Goal: Information Seeking & Learning: Learn about a topic

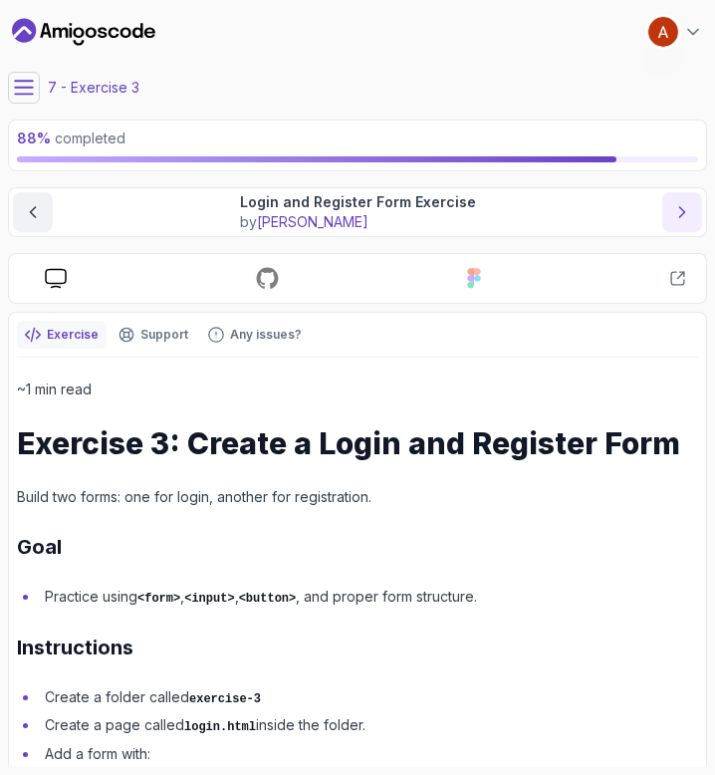
click at [668, 212] on button "next content" at bounding box center [682, 212] width 40 height 40
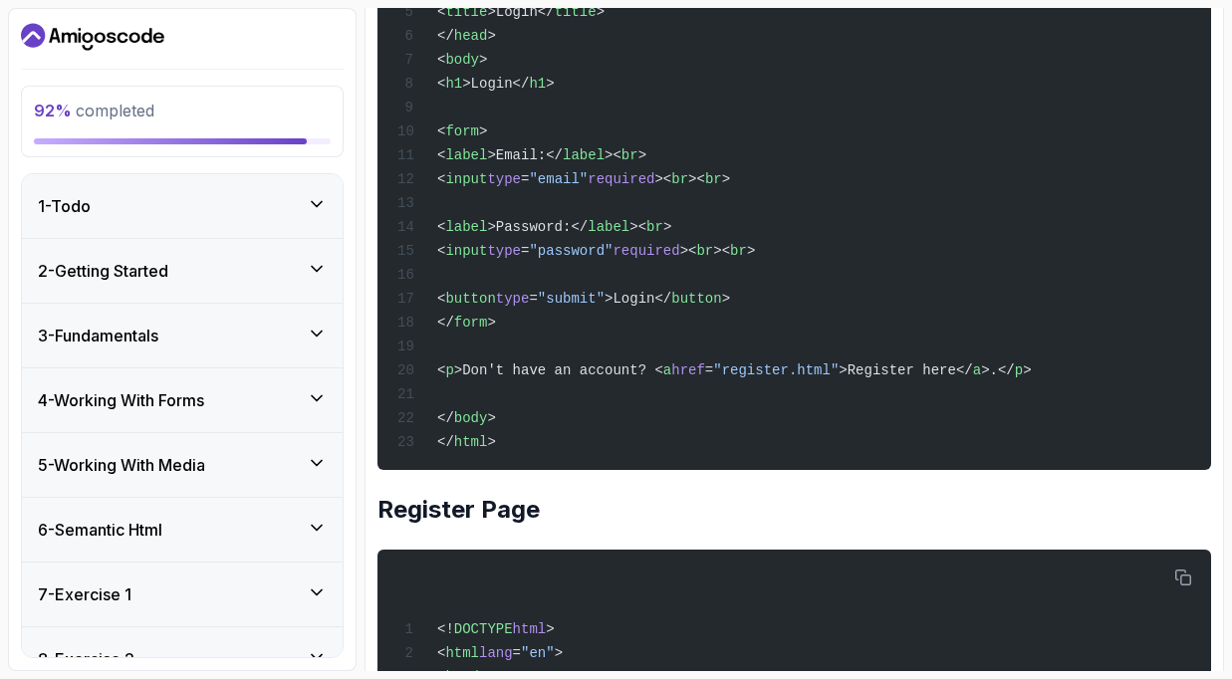
scroll to position [653, 0]
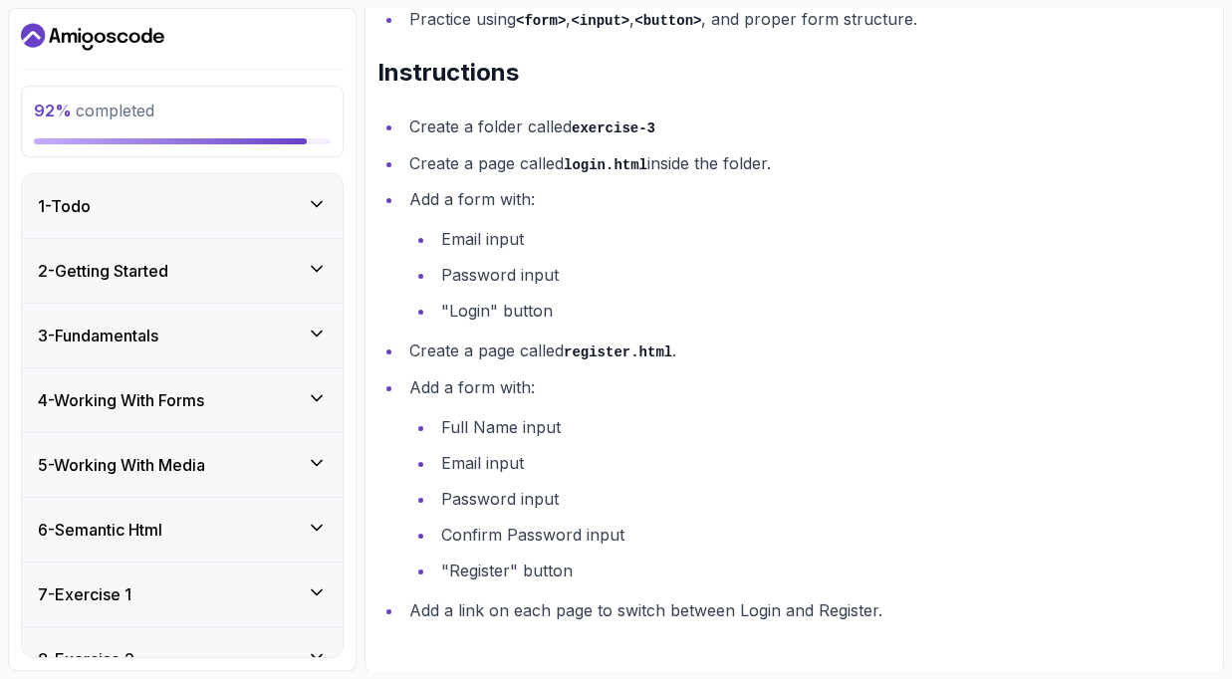
scroll to position [394, 0]
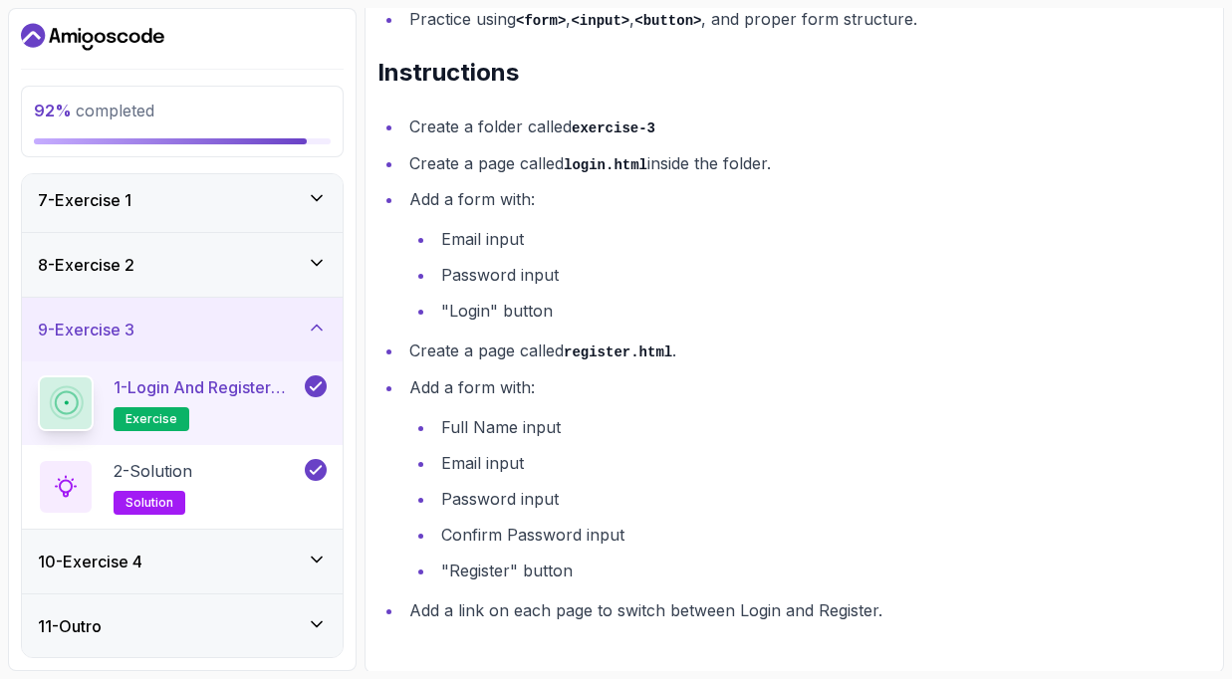
click at [316, 329] on icon at bounding box center [317, 328] width 20 height 20
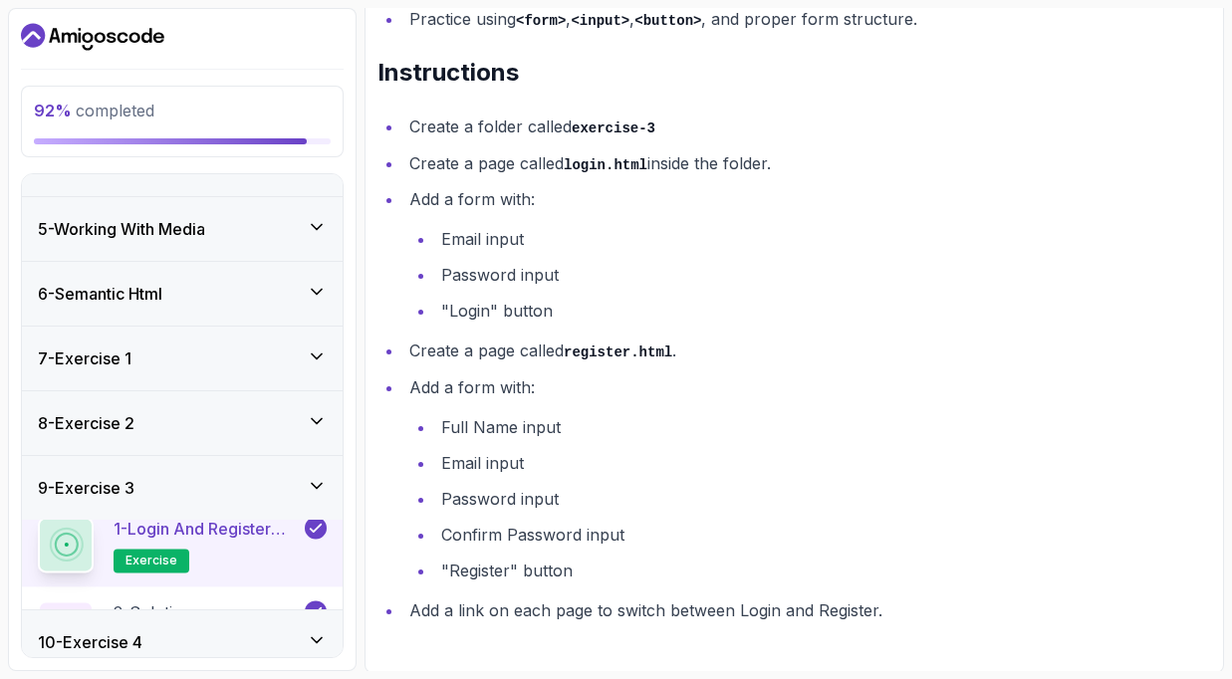
scroll to position [227, 0]
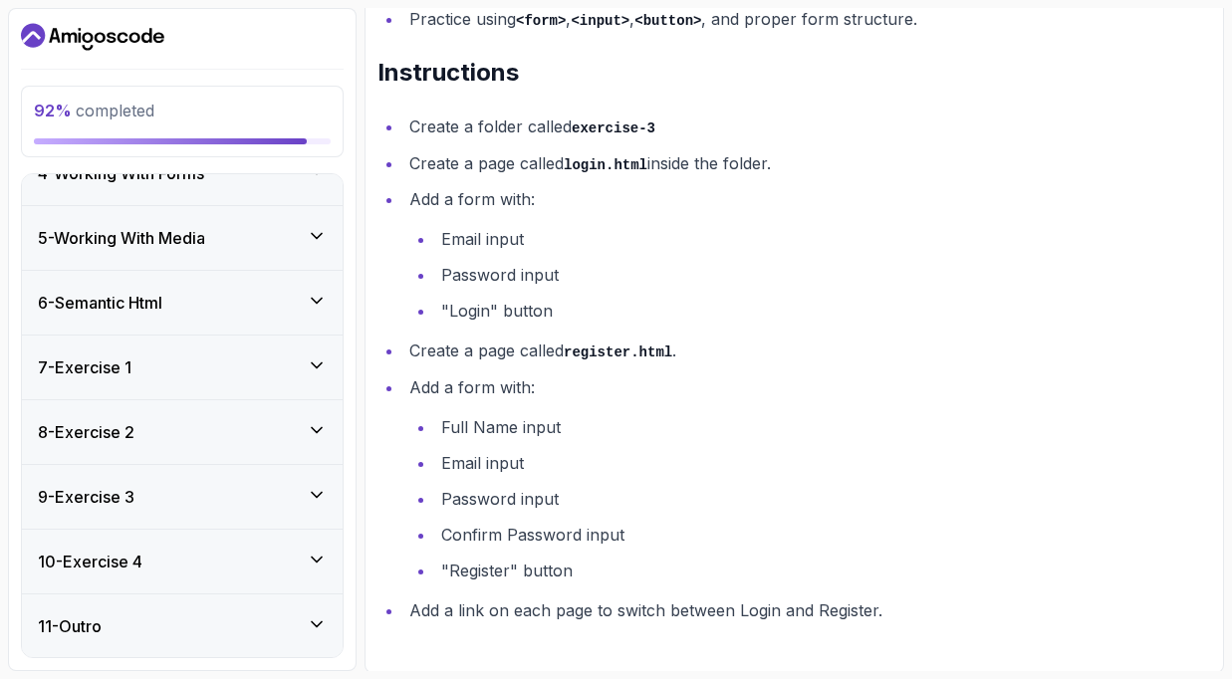
click at [255, 563] on div "10 - Exercise 4" at bounding box center [182, 562] width 289 height 24
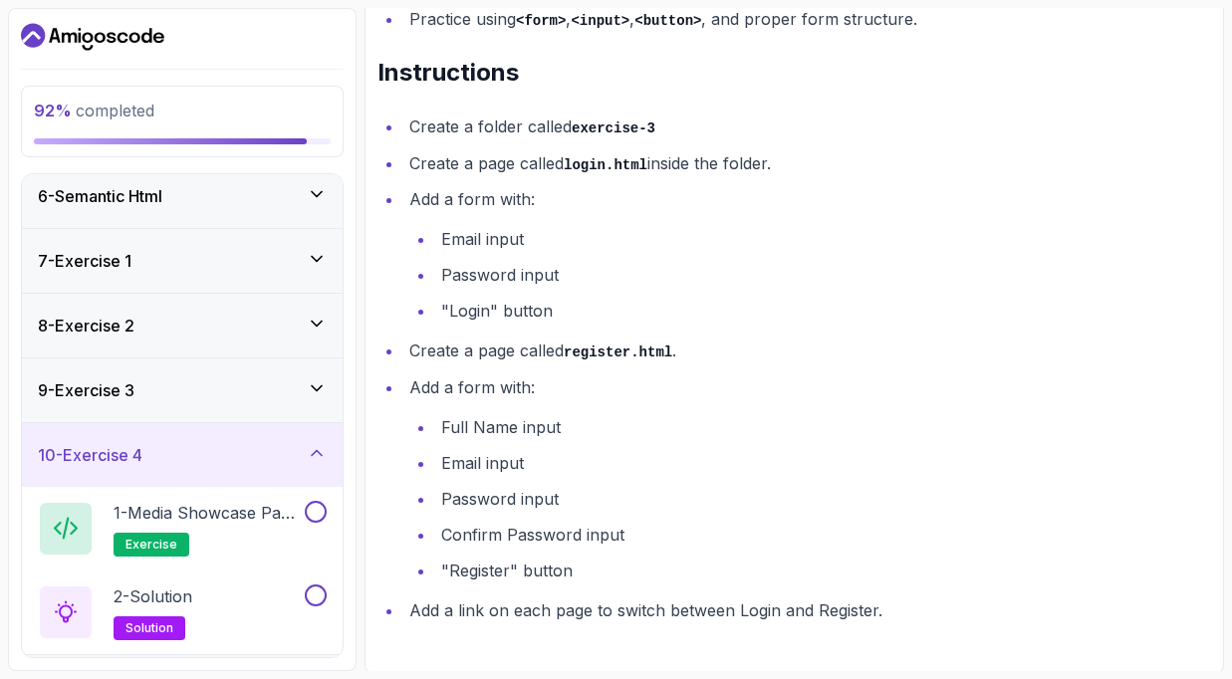
scroll to position [394, 0]
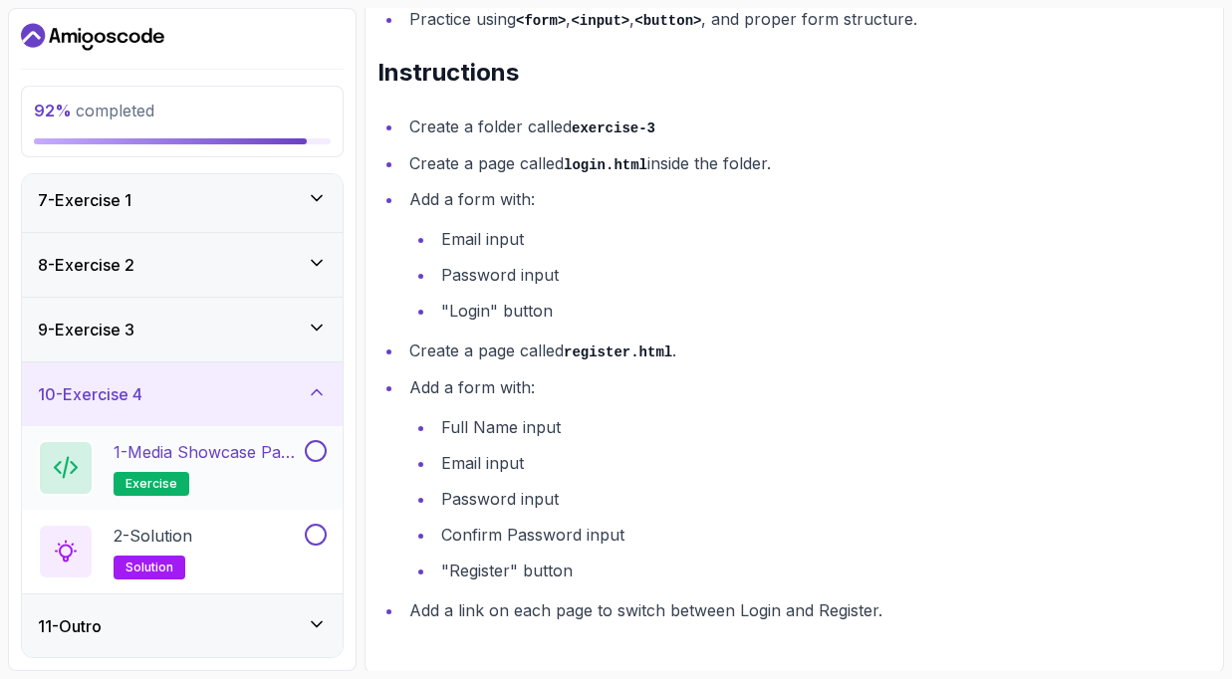
click at [239, 477] on h2 "1 - Media Showcase Page Exercise exercise" at bounding box center [207, 468] width 187 height 56
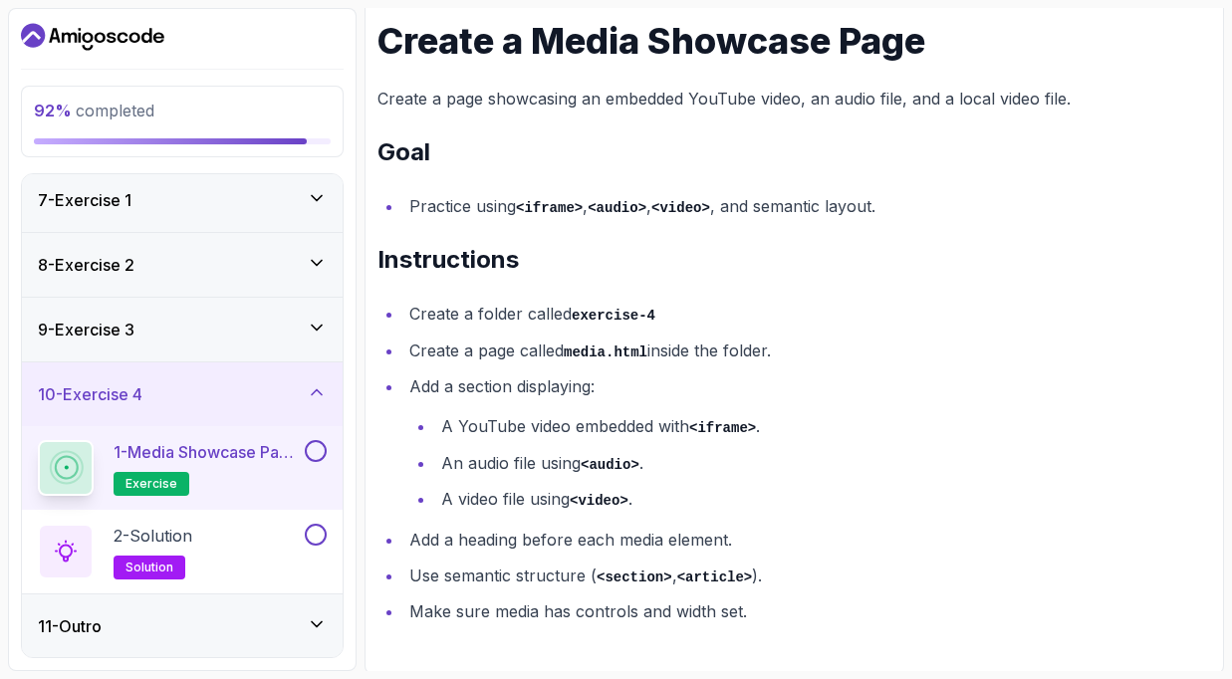
click at [312, 451] on button at bounding box center [316, 451] width 22 height 22
click at [222, 566] on div "2 - Solution solution" at bounding box center [169, 552] width 263 height 56
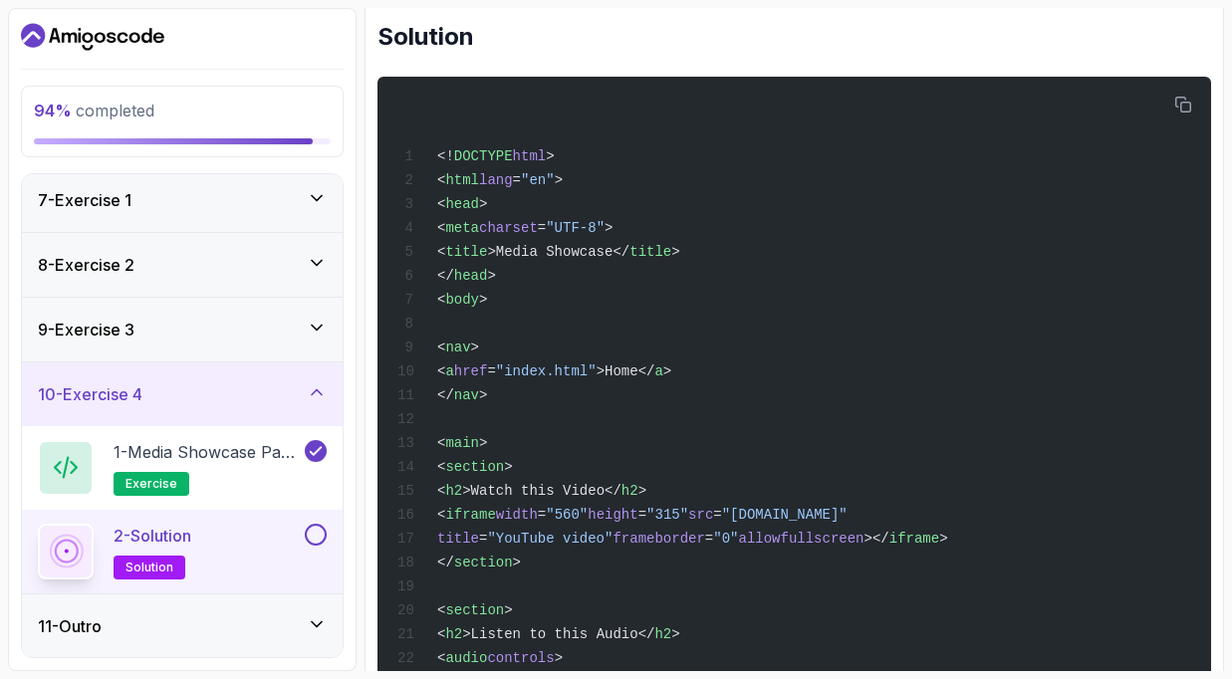
scroll to position [485, 0]
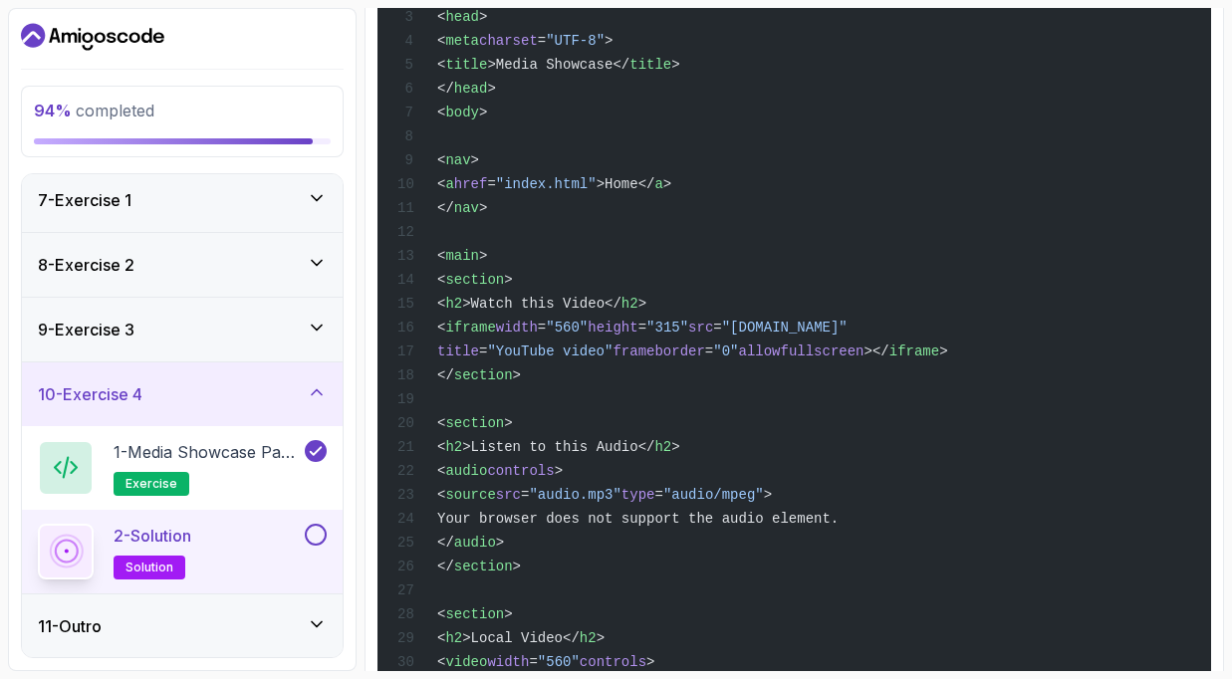
click at [313, 531] on button at bounding box center [316, 535] width 22 height 22
click at [309, 625] on icon at bounding box center [317, 625] width 20 height 20
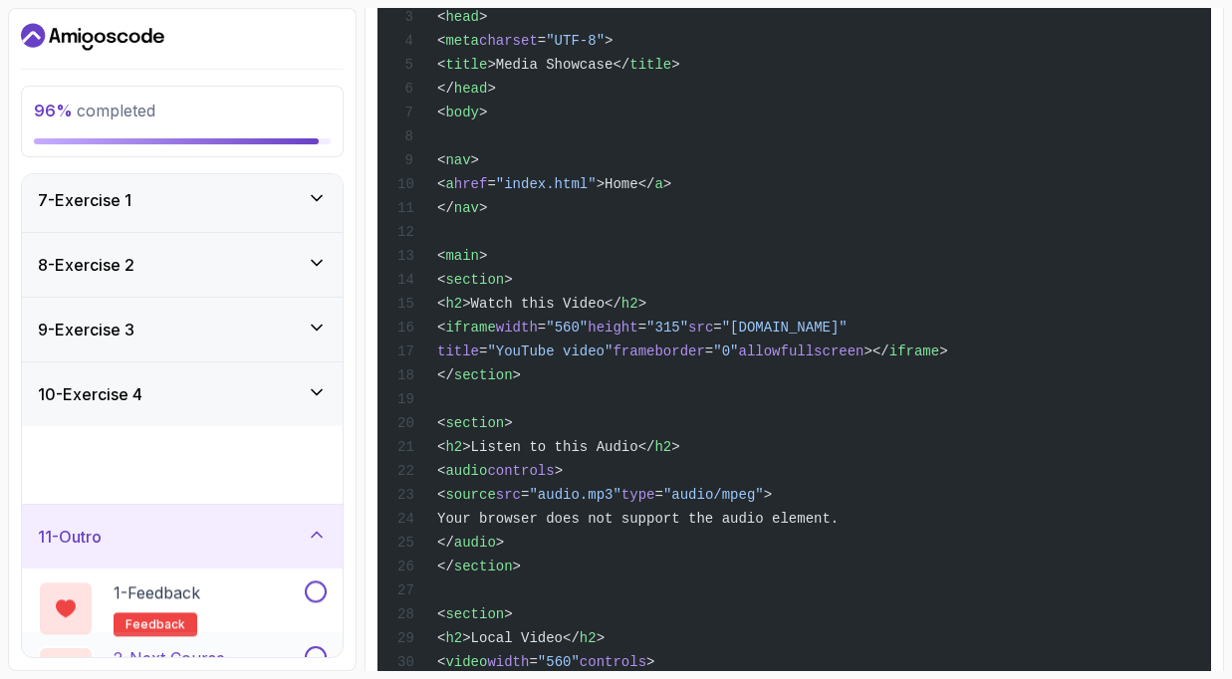
scroll to position [394, 0]
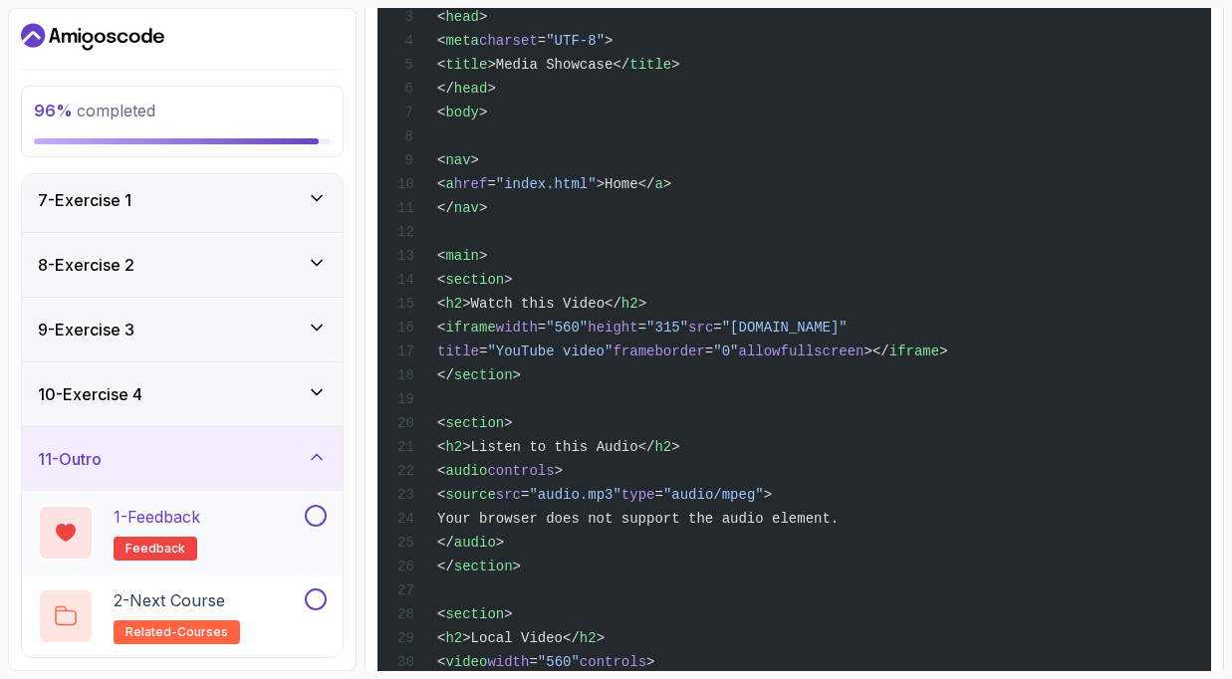
click at [253, 539] on div "1 - Feedback feedback" at bounding box center [169, 533] width 263 height 56
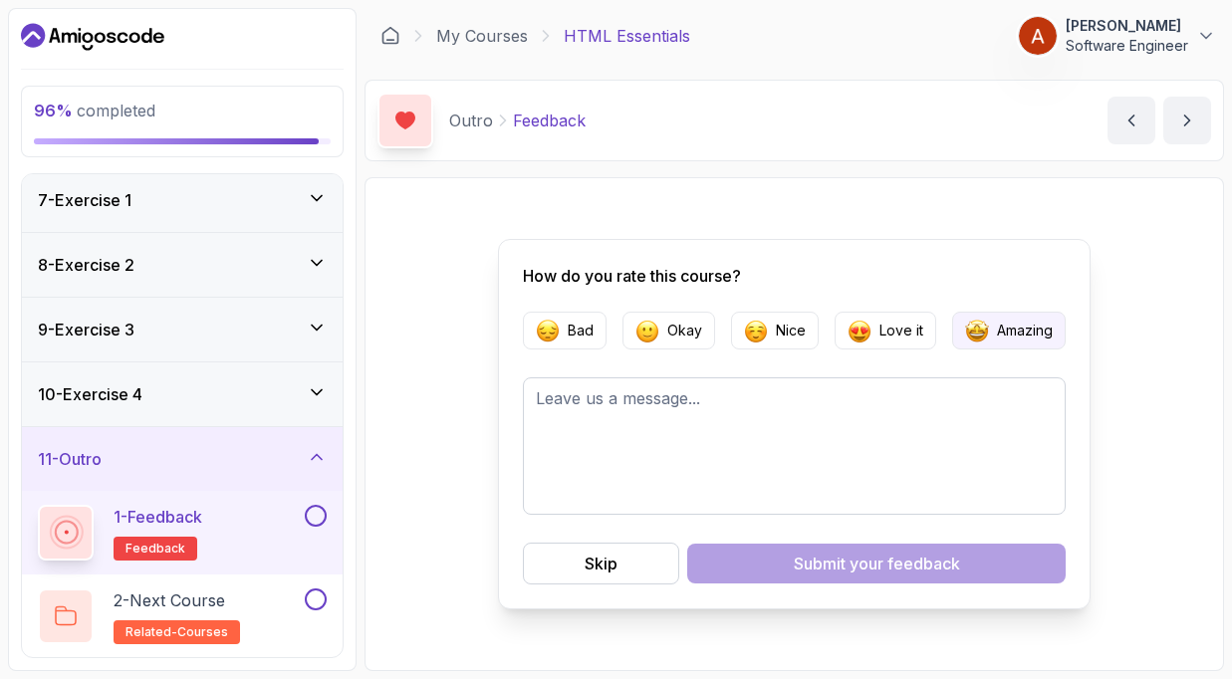
click at [1001, 335] on p "Amazing" at bounding box center [1025, 331] width 56 height 20
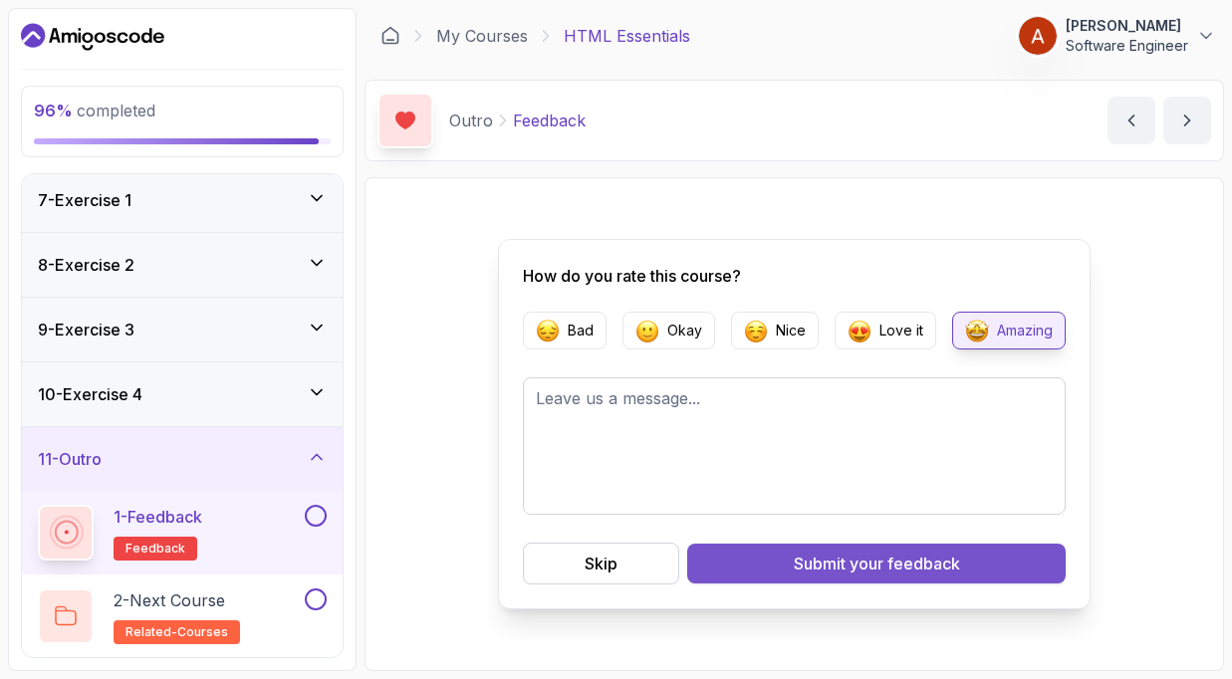
click at [918, 576] on button "Submit your feedback" at bounding box center [876, 564] width 379 height 40
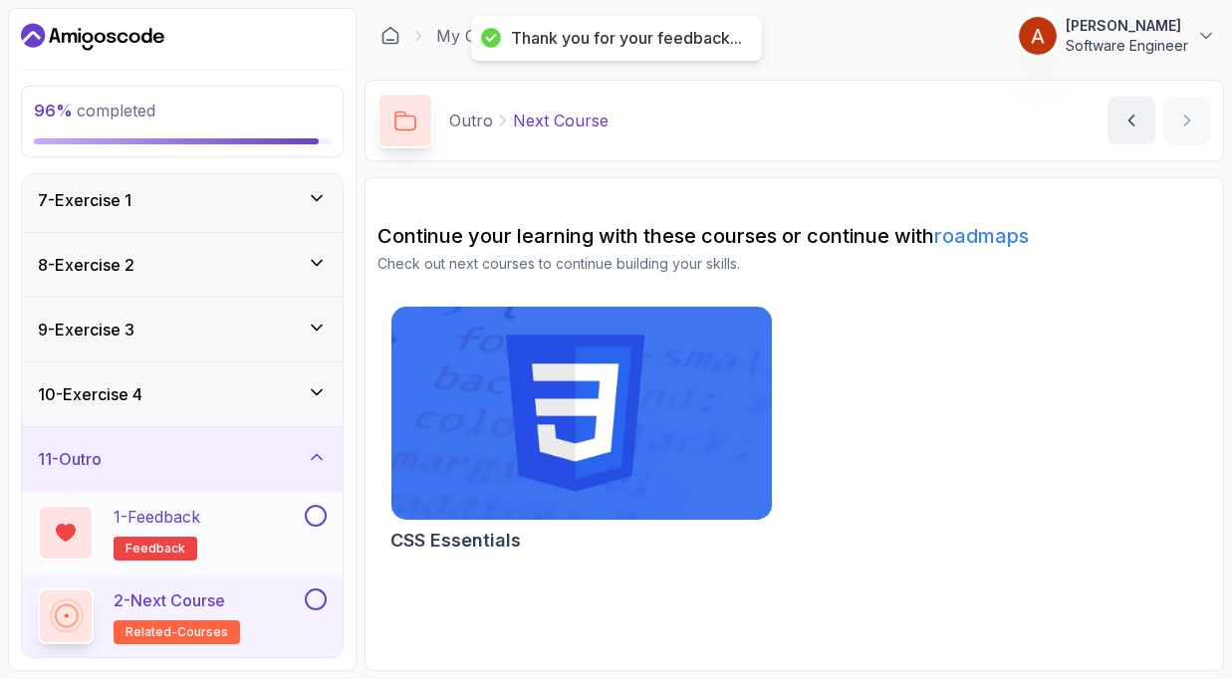
click at [322, 518] on button at bounding box center [316, 516] width 22 height 22
click at [320, 594] on button at bounding box center [316, 600] width 22 height 22
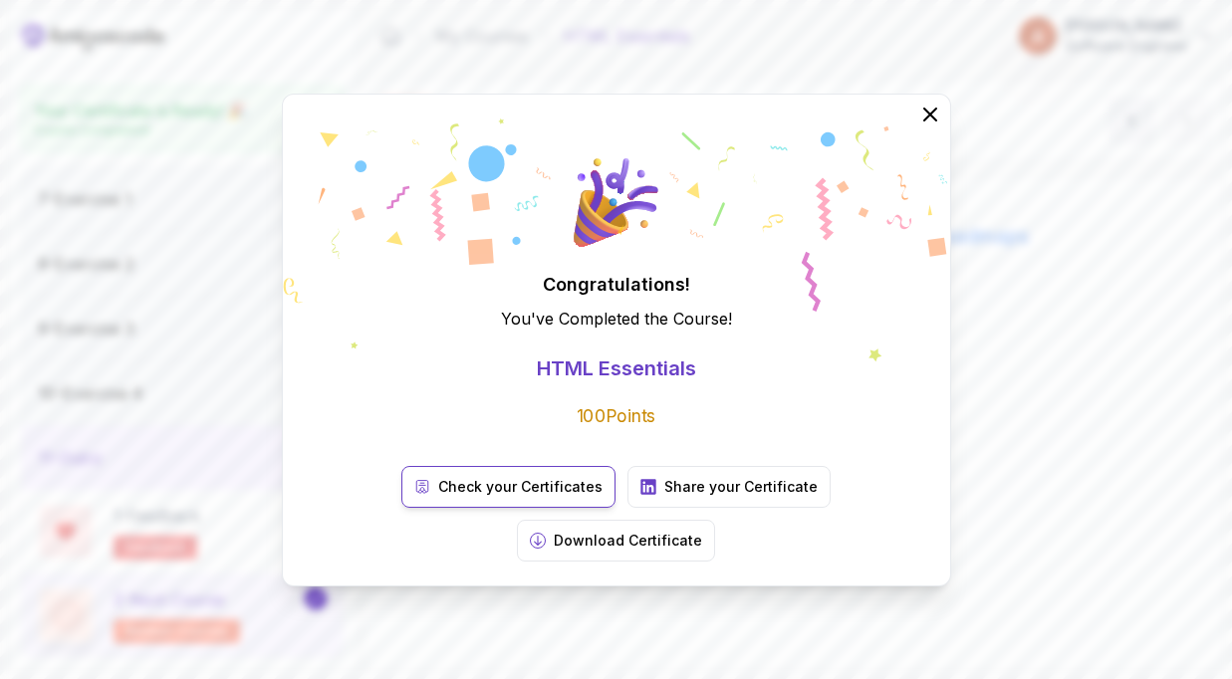
click at [474, 508] on link "Check your Certificates" at bounding box center [508, 487] width 214 height 42
click at [924, 127] on icon at bounding box center [929, 114] width 26 height 26
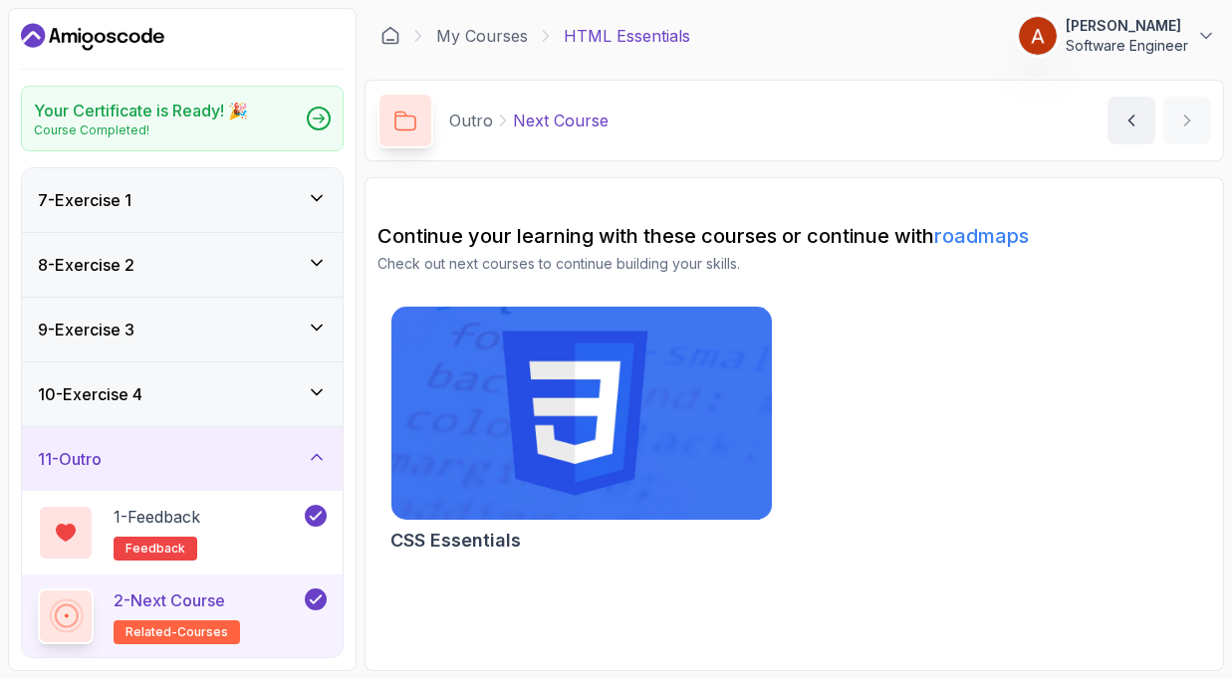
click at [579, 465] on img at bounding box center [581, 414] width 399 height 224
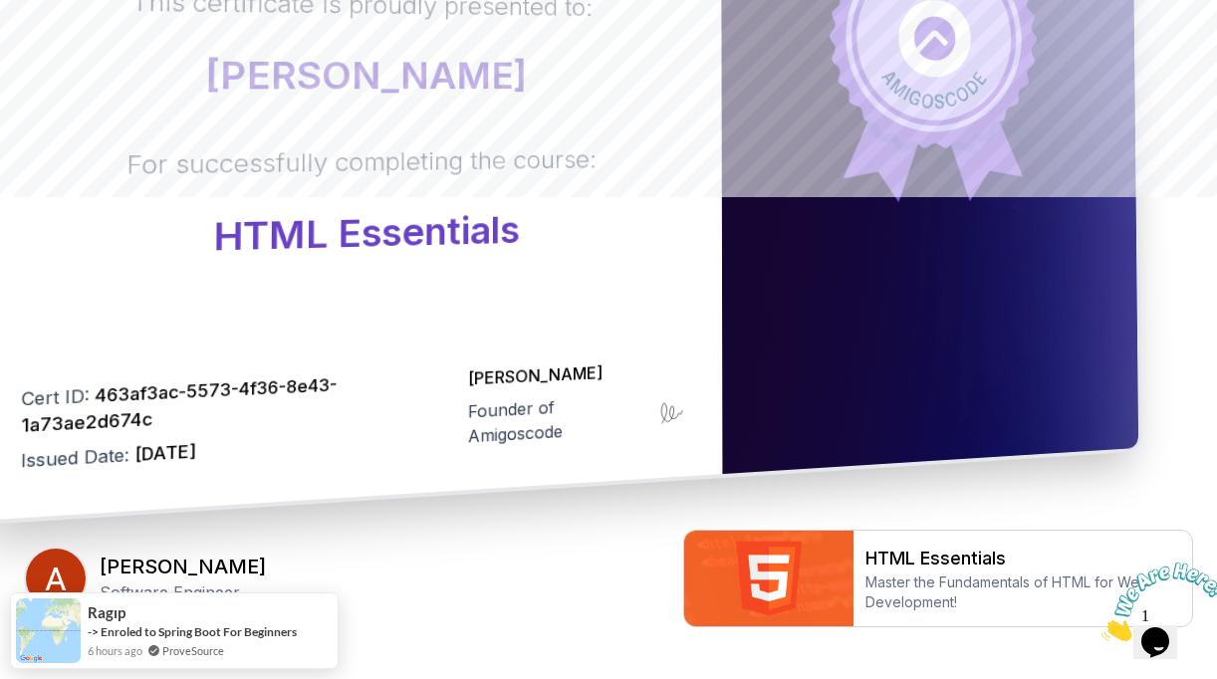
scroll to position [606, 0]
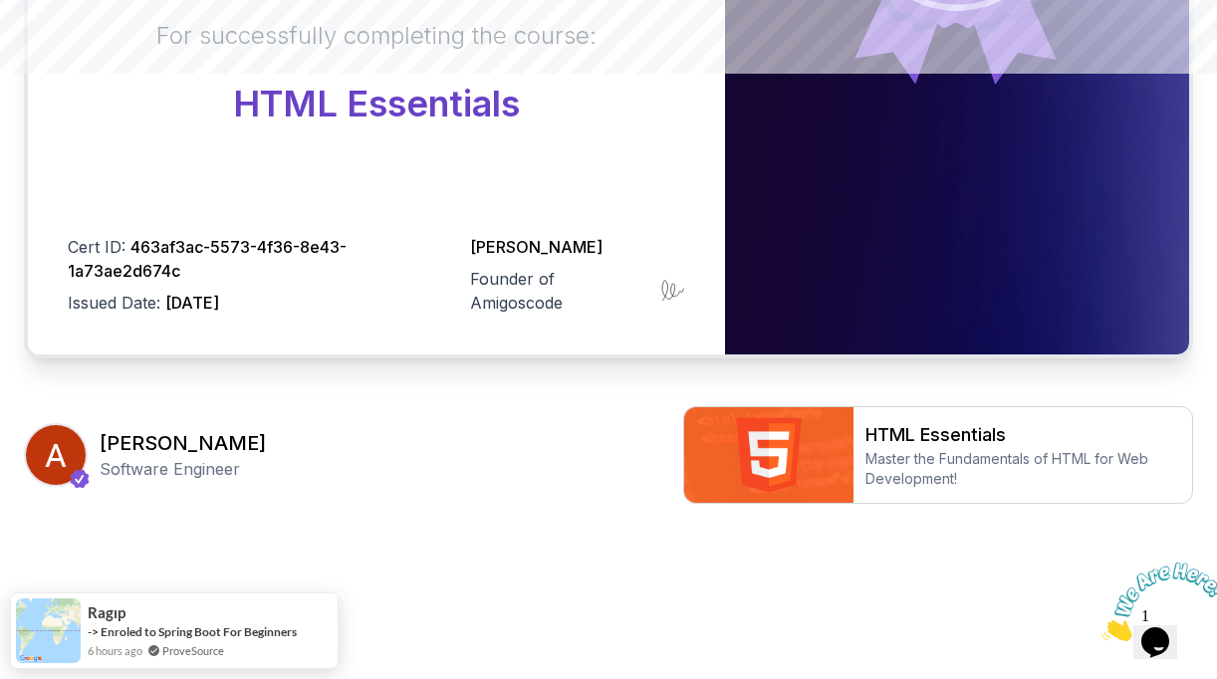
click at [1102, 628] on icon "Close" at bounding box center [1102, 636] width 0 height 17
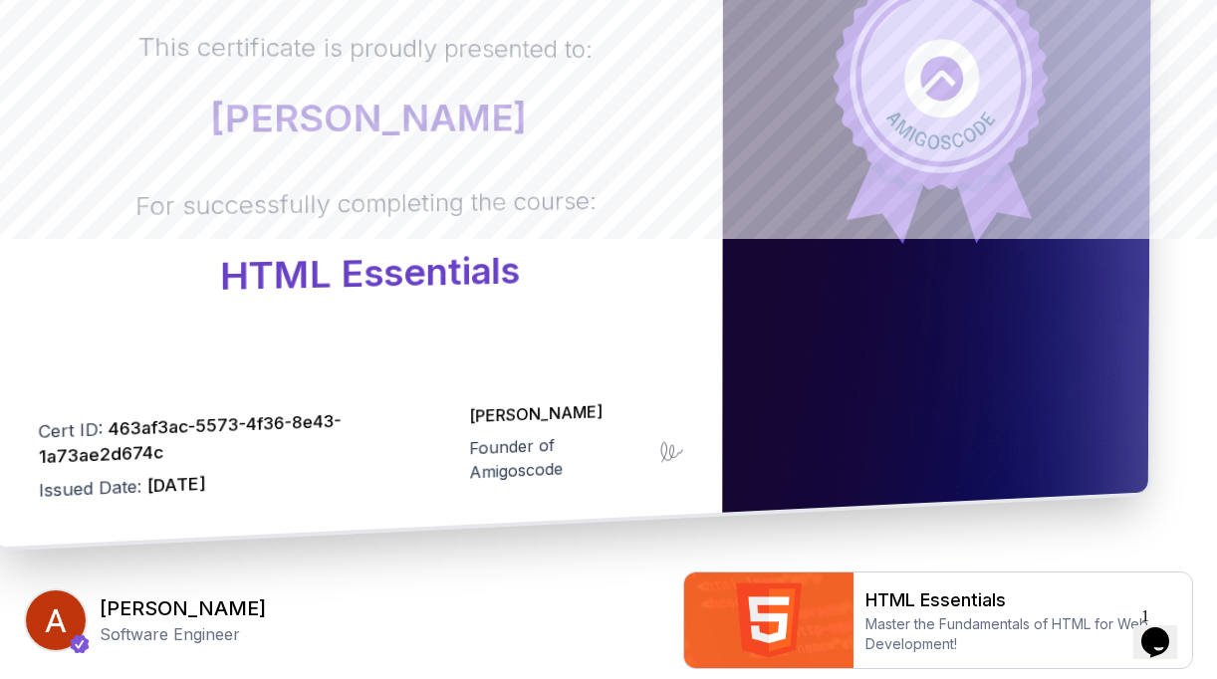
scroll to position [564, 0]
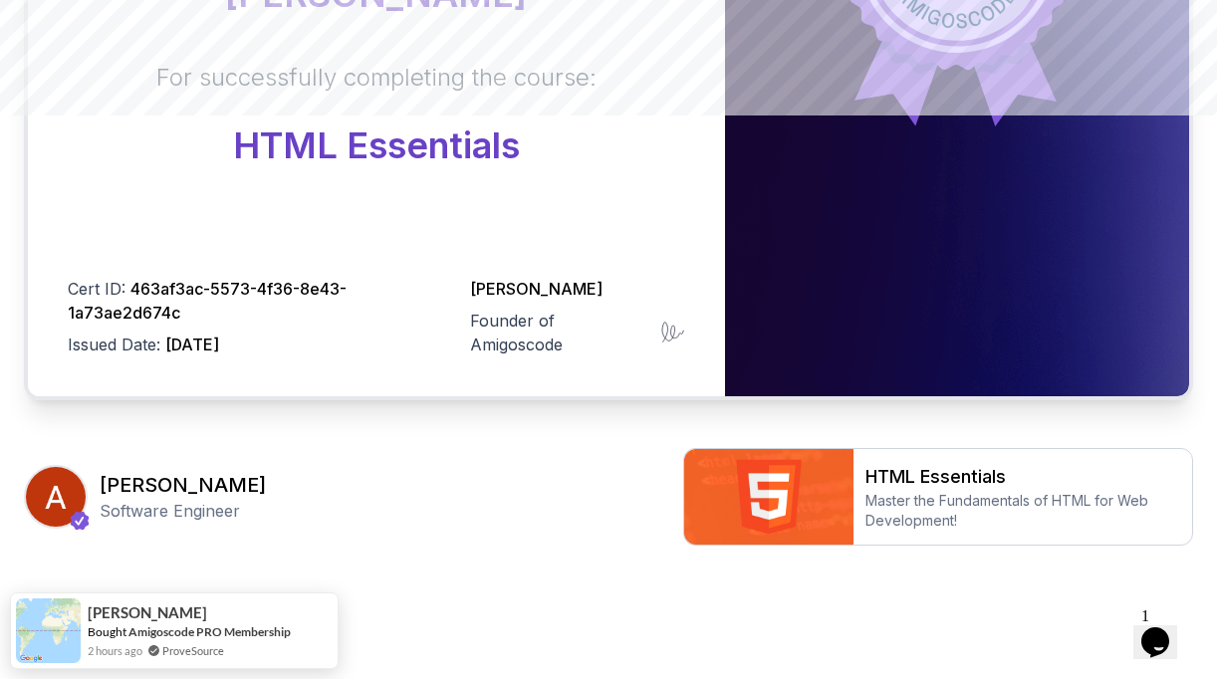
click at [861, 196] on body "Certificate This certificate is proudly presented to: Ariel Bethea For successf…" at bounding box center [608, 78] width 1217 height 1285
click at [914, 486] on h2 "HTML Essentials" at bounding box center [1023, 477] width 315 height 28
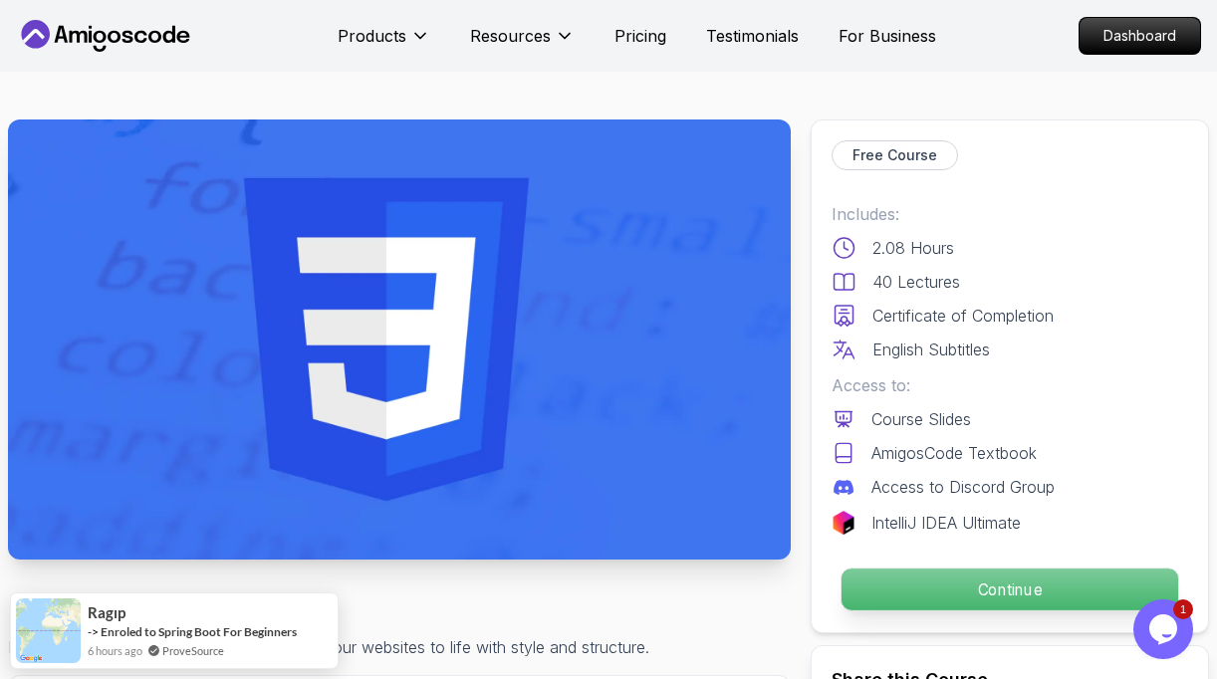
click at [979, 582] on p "Continue" at bounding box center [1010, 590] width 337 height 42
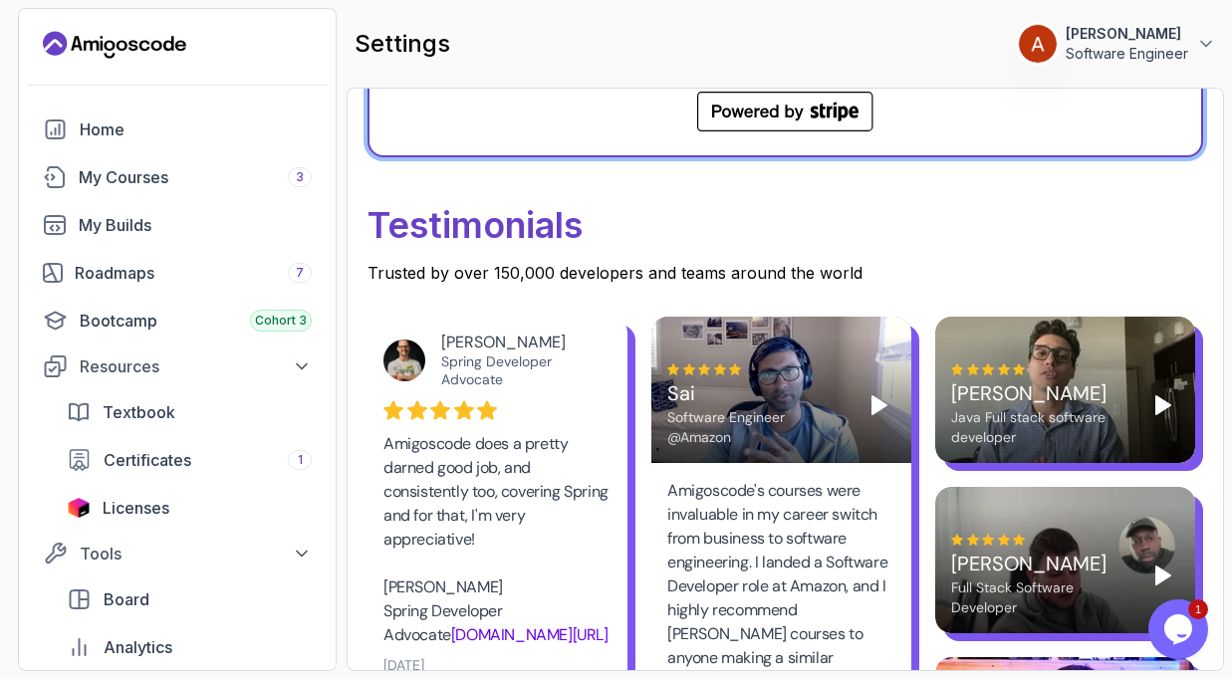
scroll to position [1279, 0]
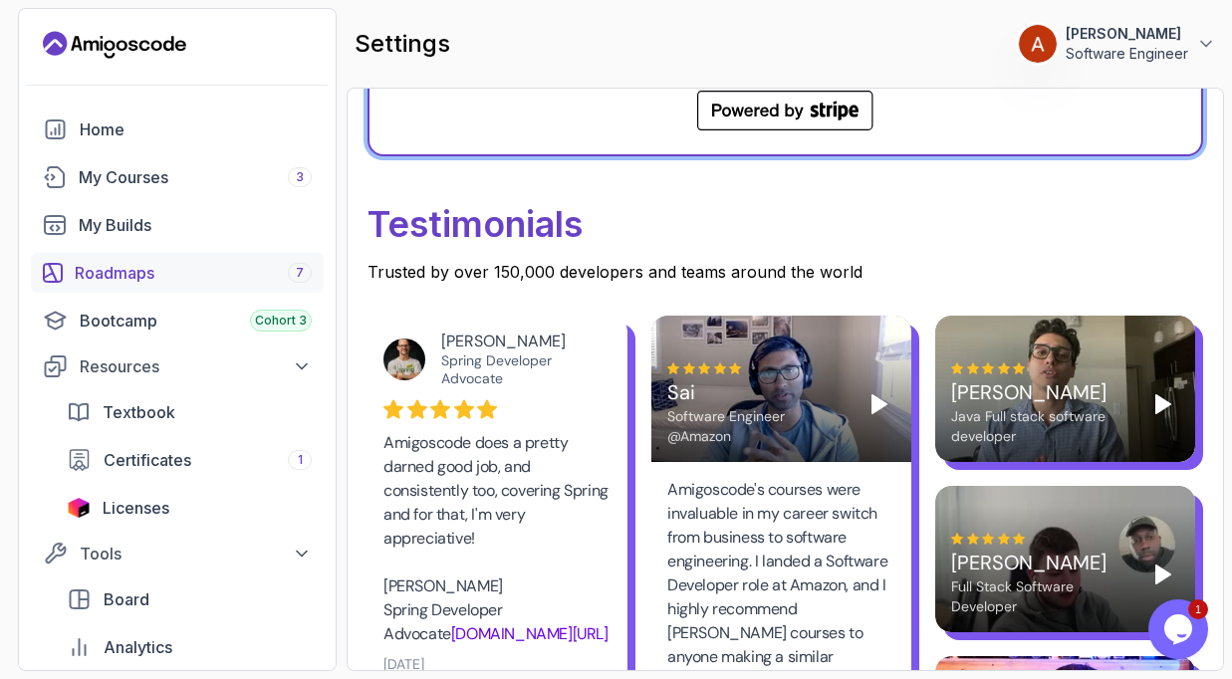
click at [152, 281] on div "Roadmaps 7" at bounding box center [193, 273] width 237 height 24
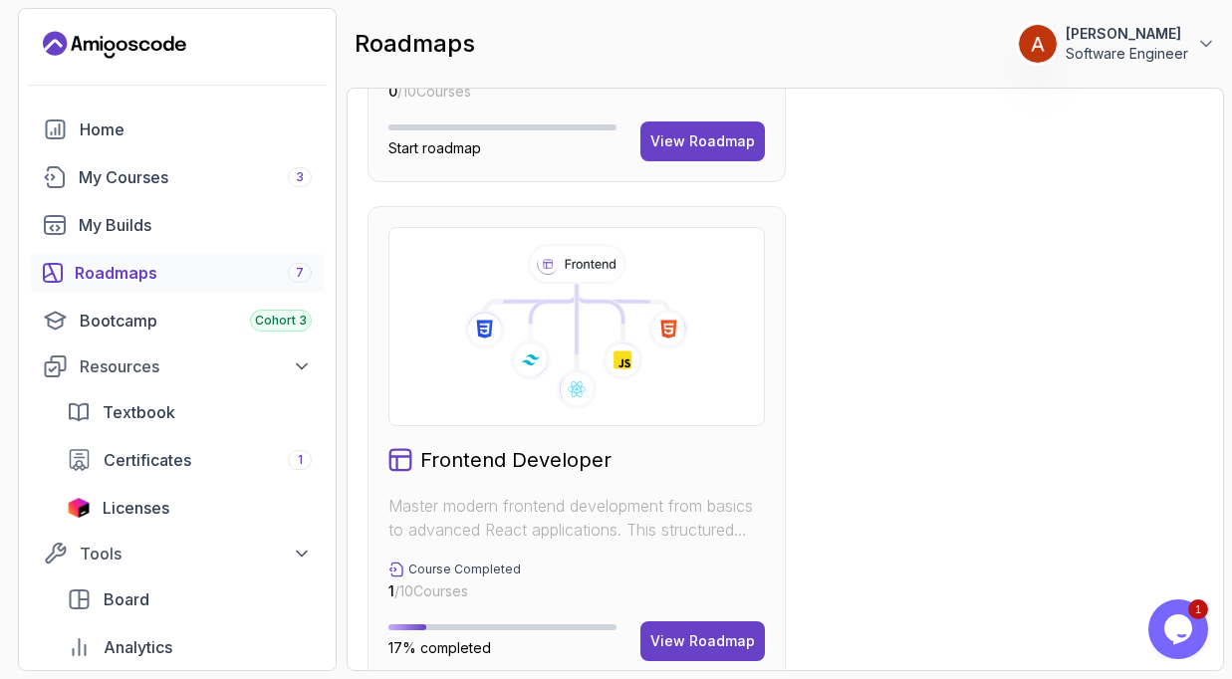
scroll to position [1906, 0]
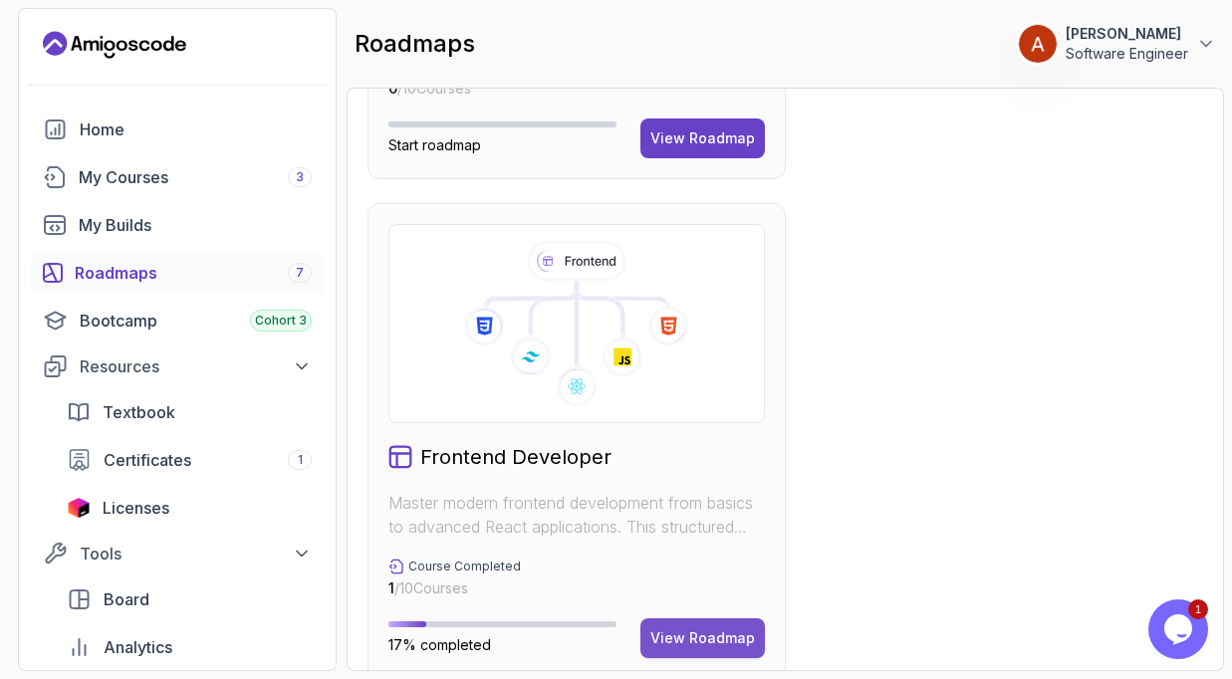
click at [734, 625] on button "View Roadmap" at bounding box center [702, 639] width 125 height 40
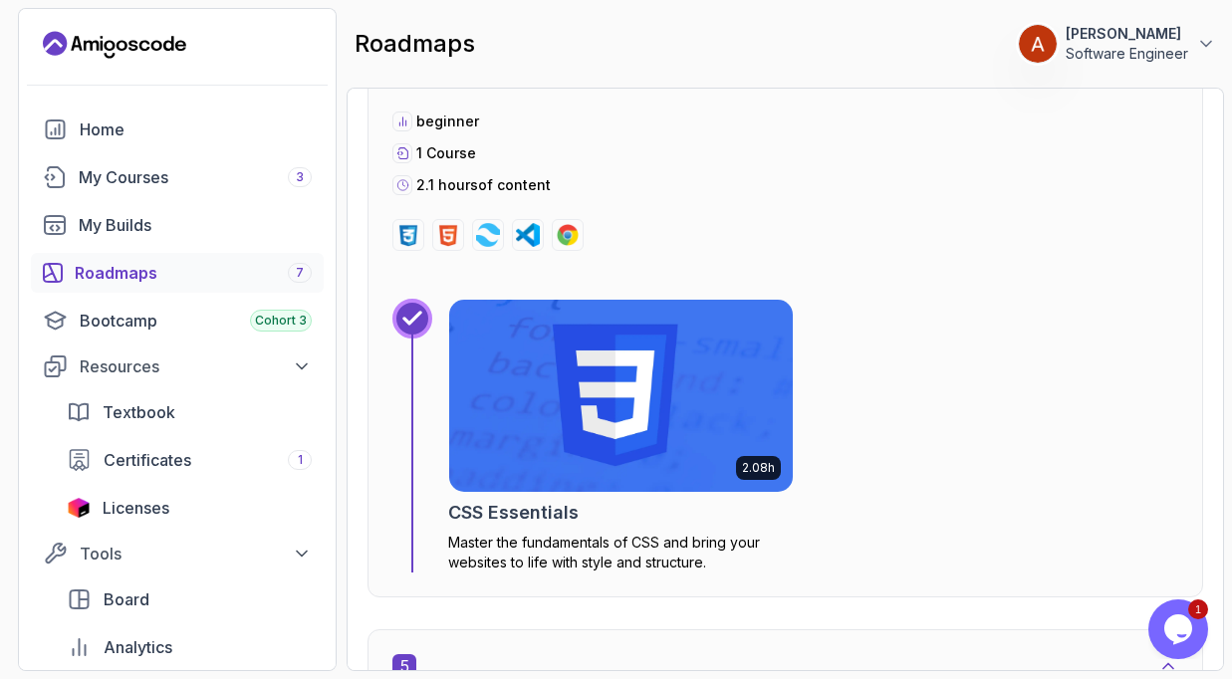
scroll to position [3004, 0]
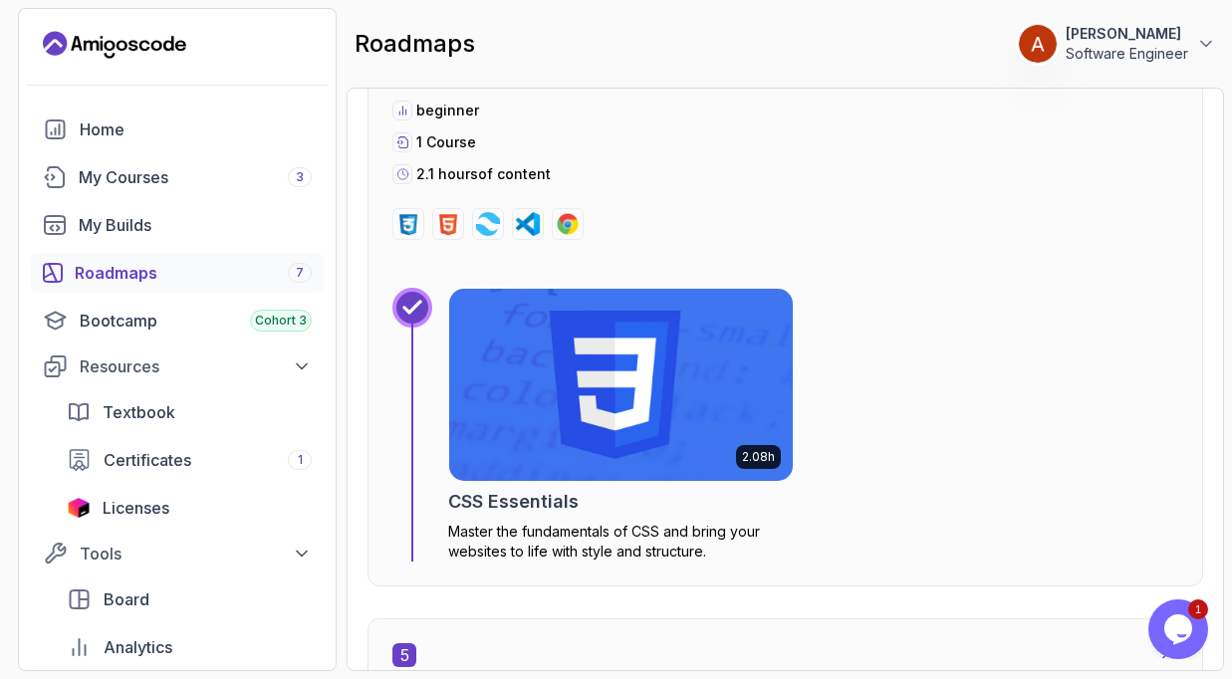
click at [702, 433] on img at bounding box center [620, 385] width 361 height 202
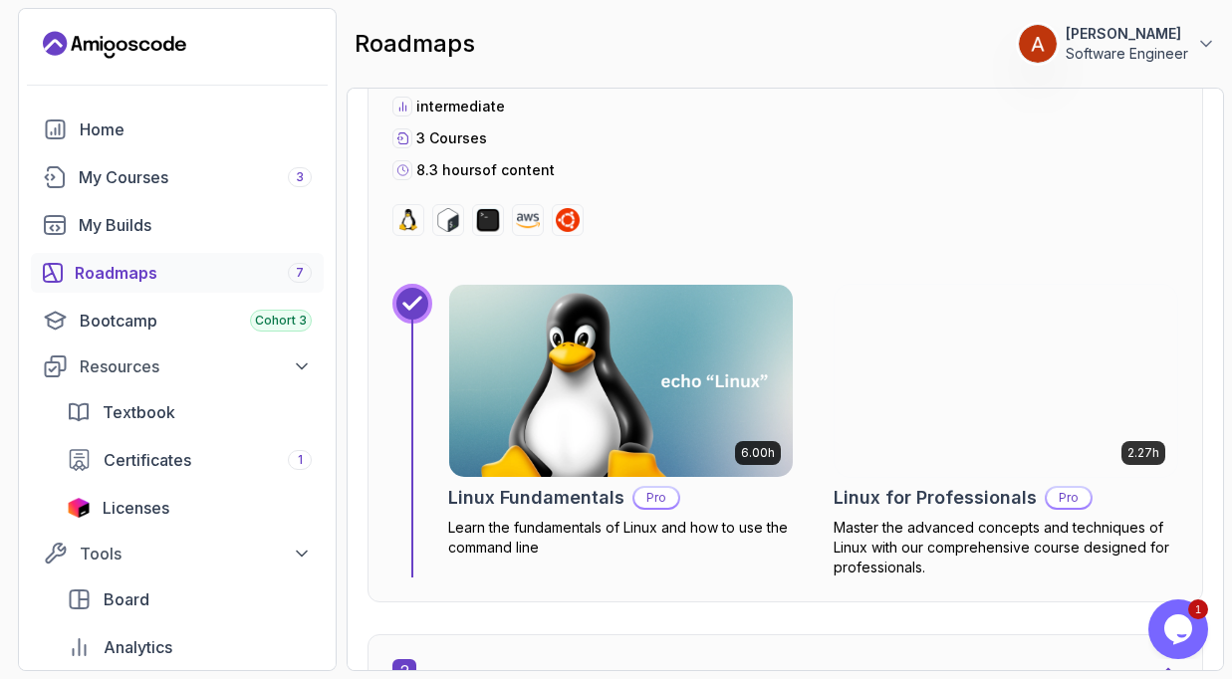
scroll to position [782, 0]
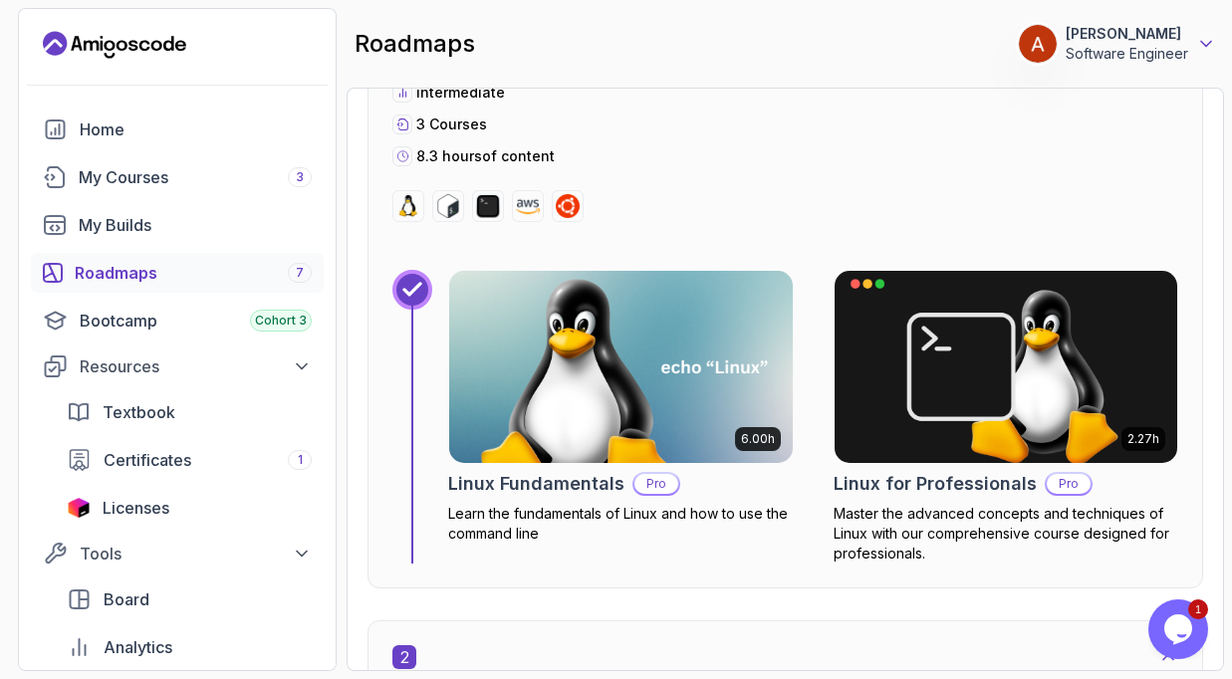
click at [1205, 44] on icon at bounding box center [1206, 44] width 20 height 20
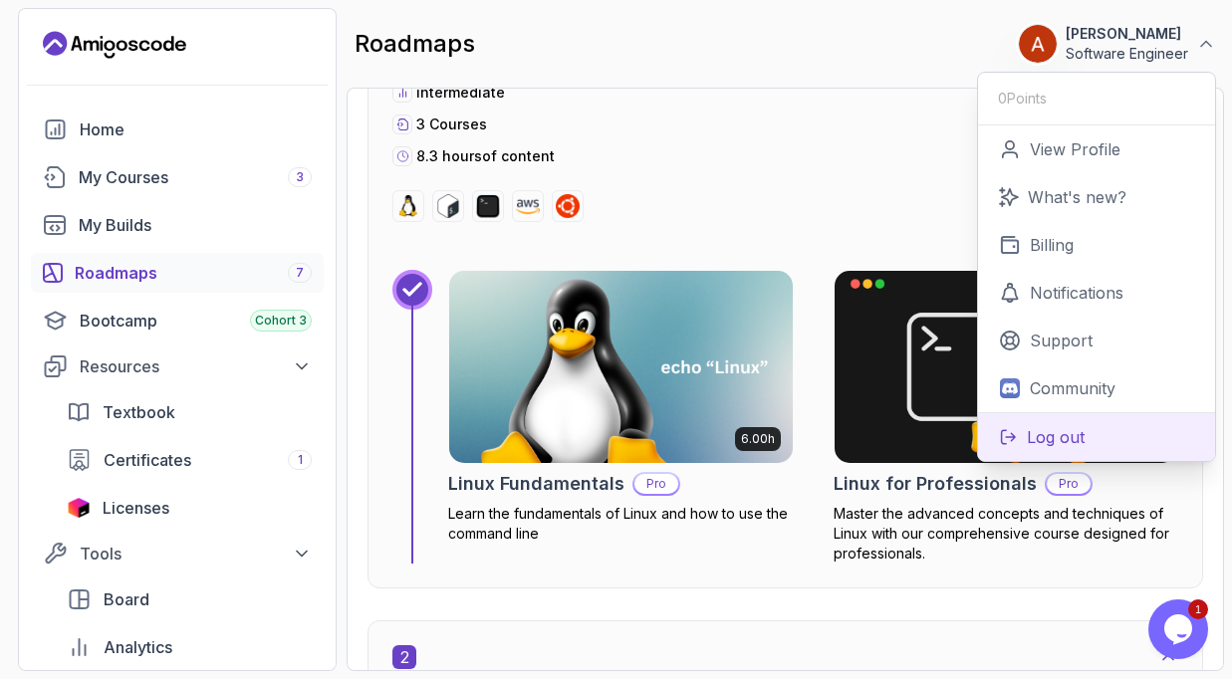
click at [1077, 447] on p "Log out" at bounding box center [1056, 437] width 58 height 24
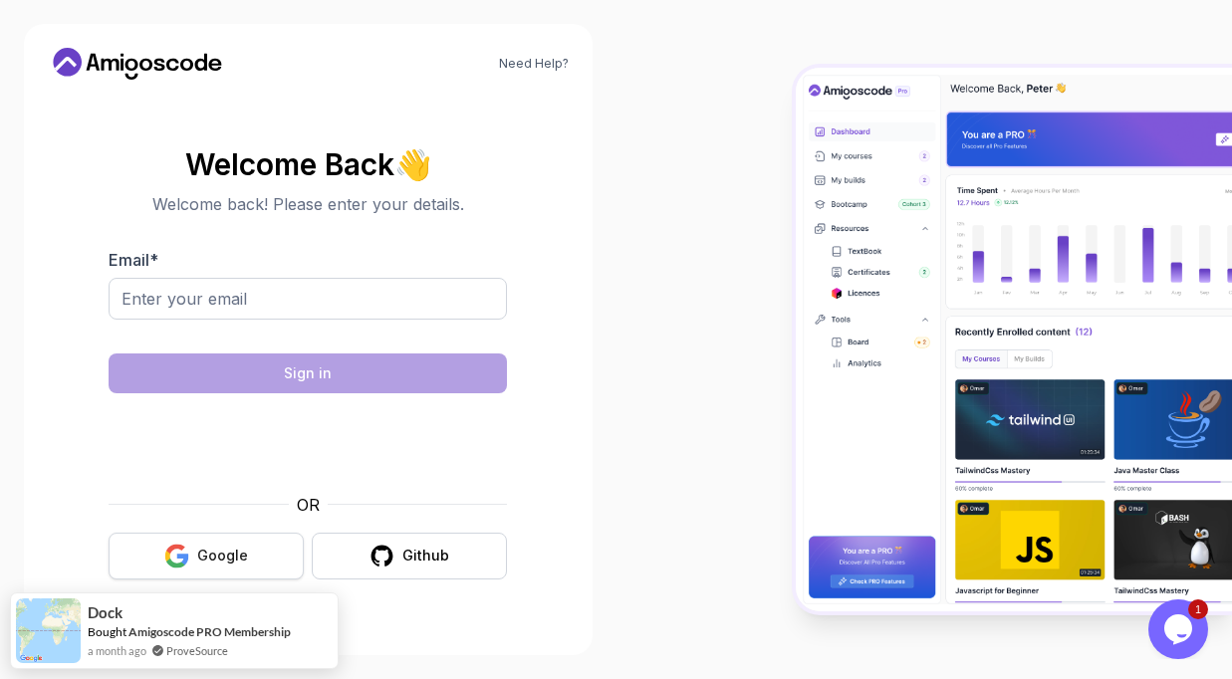
click at [246, 551] on button "Google" at bounding box center [206, 556] width 195 height 47
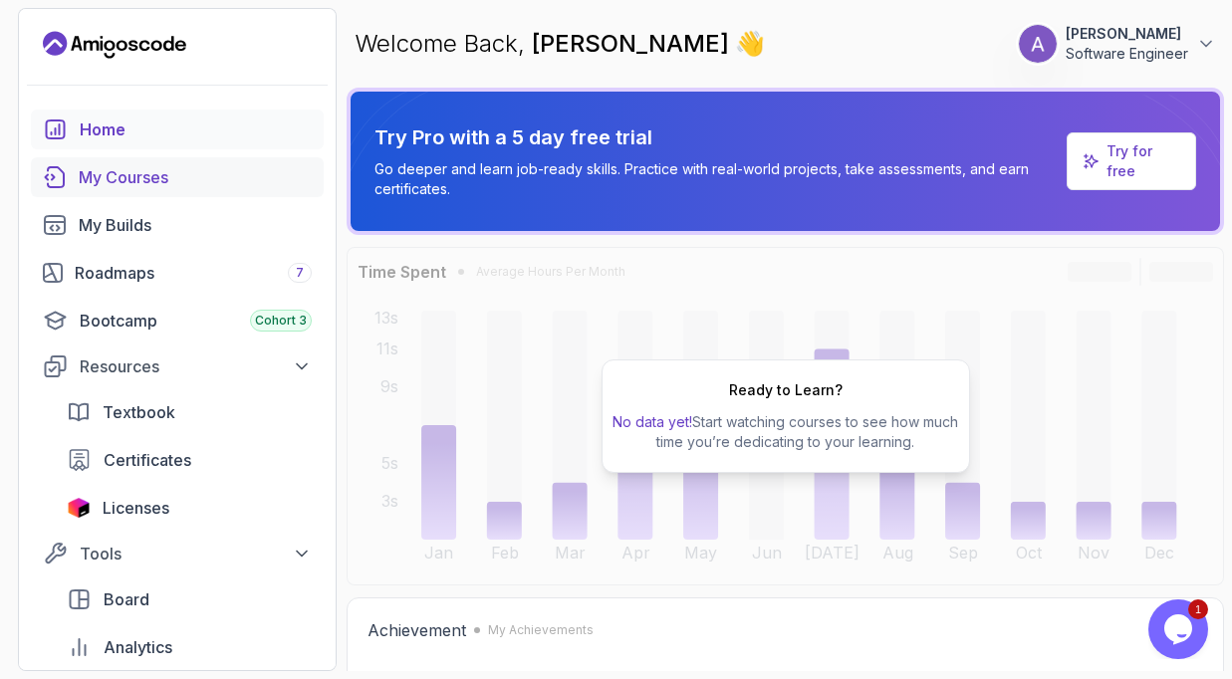
click at [183, 188] on link "My Courses" at bounding box center [177, 177] width 293 height 40
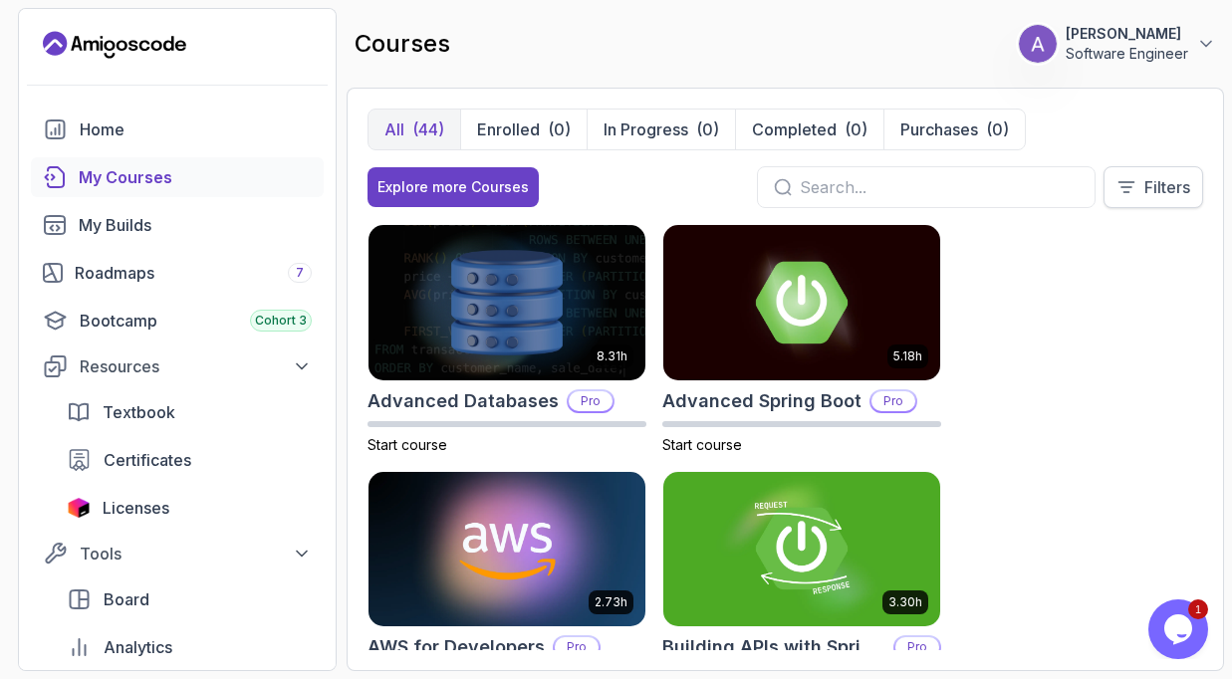
click at [1145, 194] on p "Filters" at bounding box center [1168, 187] width 46 height 24
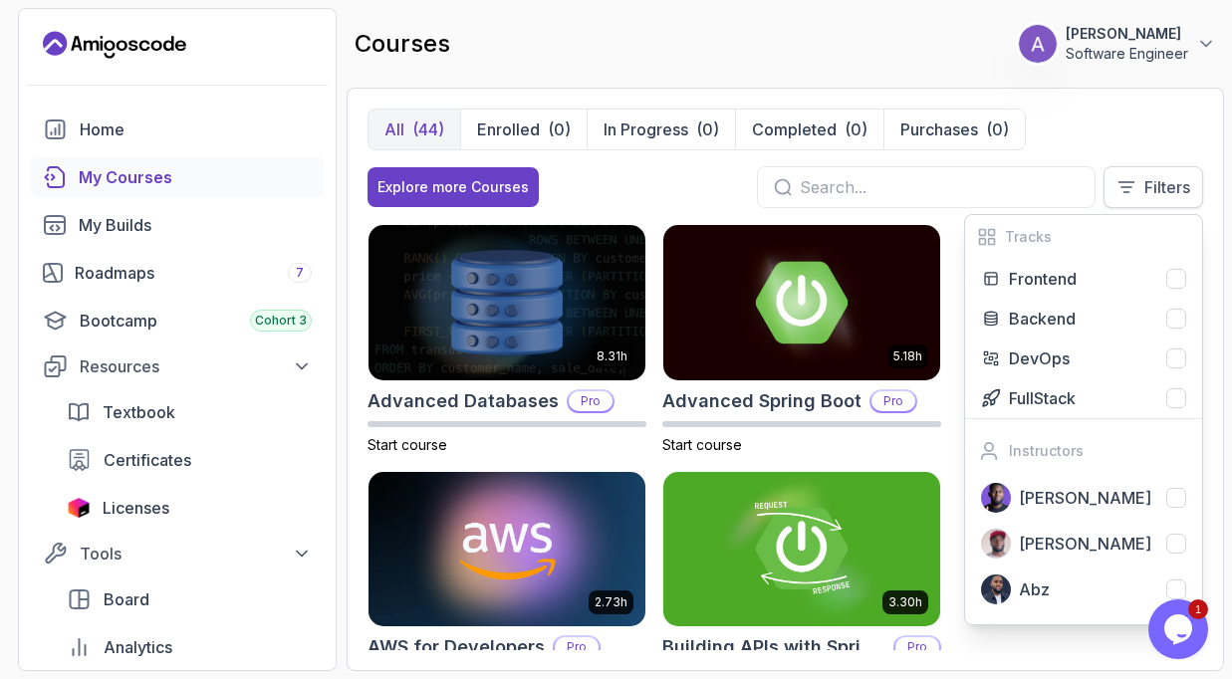
click at [1145, 194] on p "Filters" at bounding box center [1168, 187] width 46 height 24
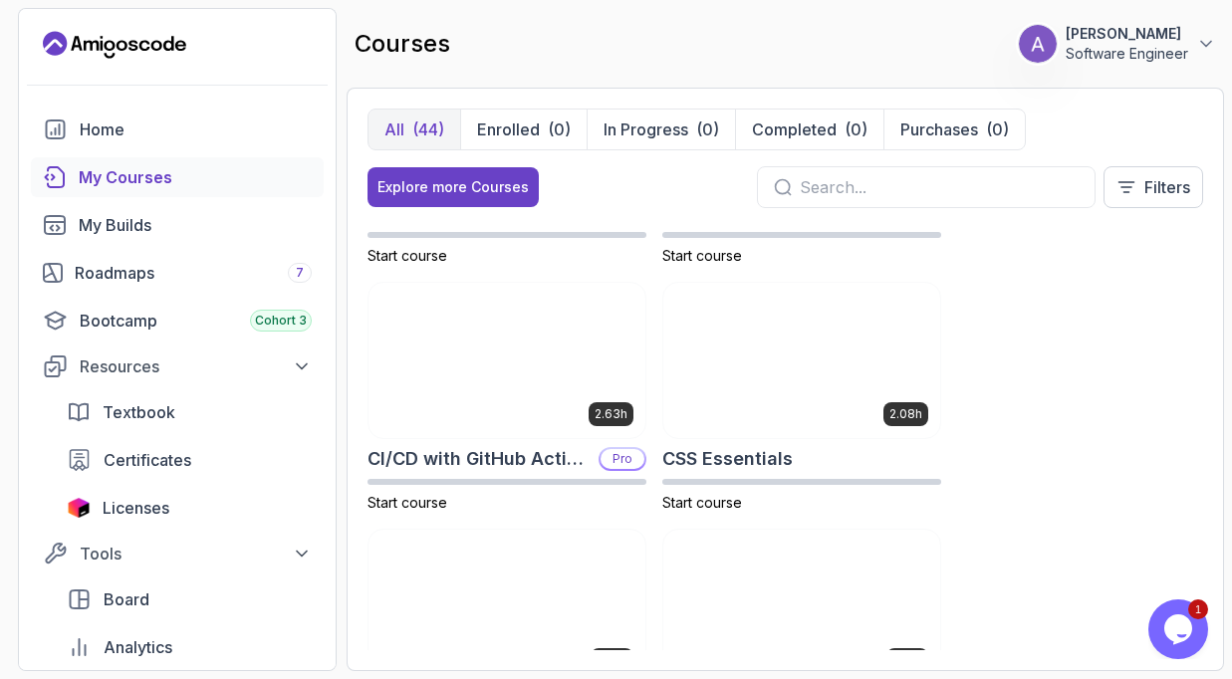
scroll to position [441, 0]
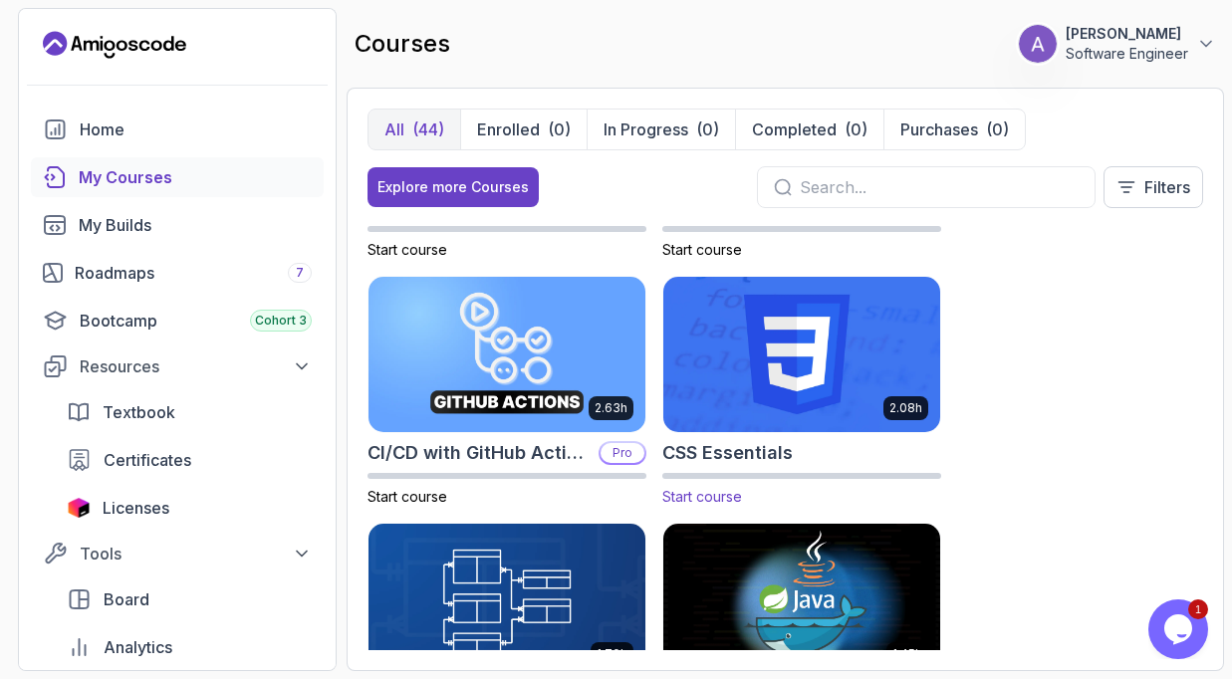
click at [805, 378] on img at bounding box center [801, 354] width 291 height 162
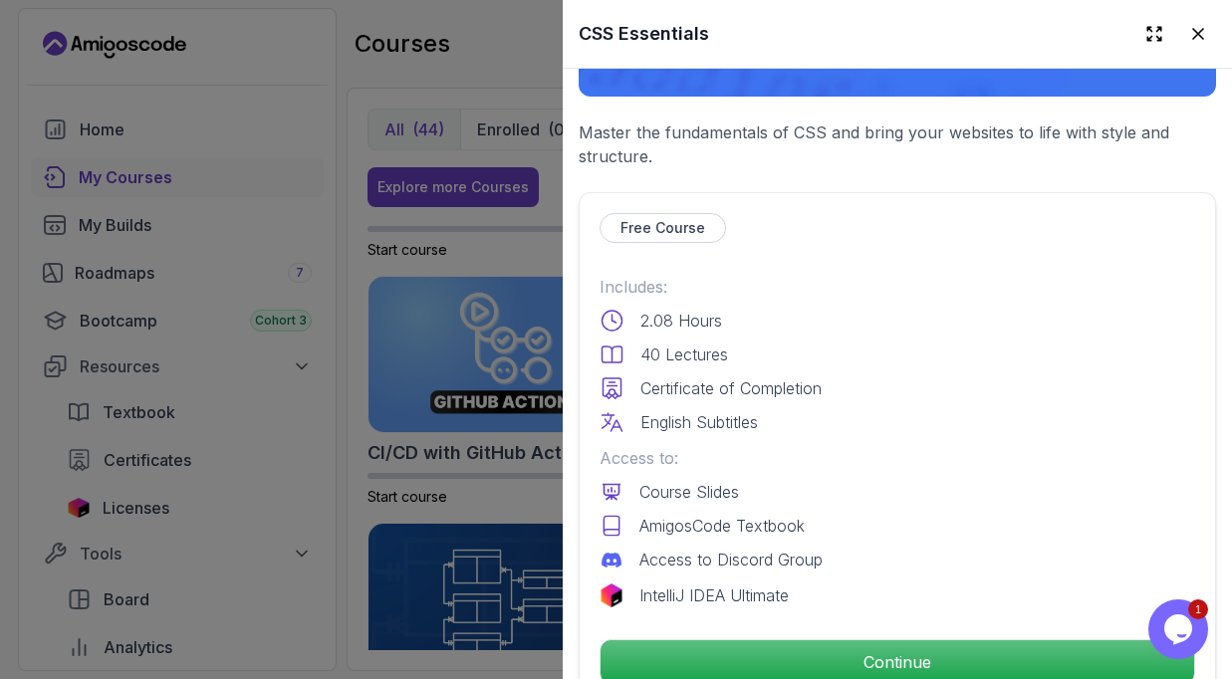
scroll to position [367, 0]
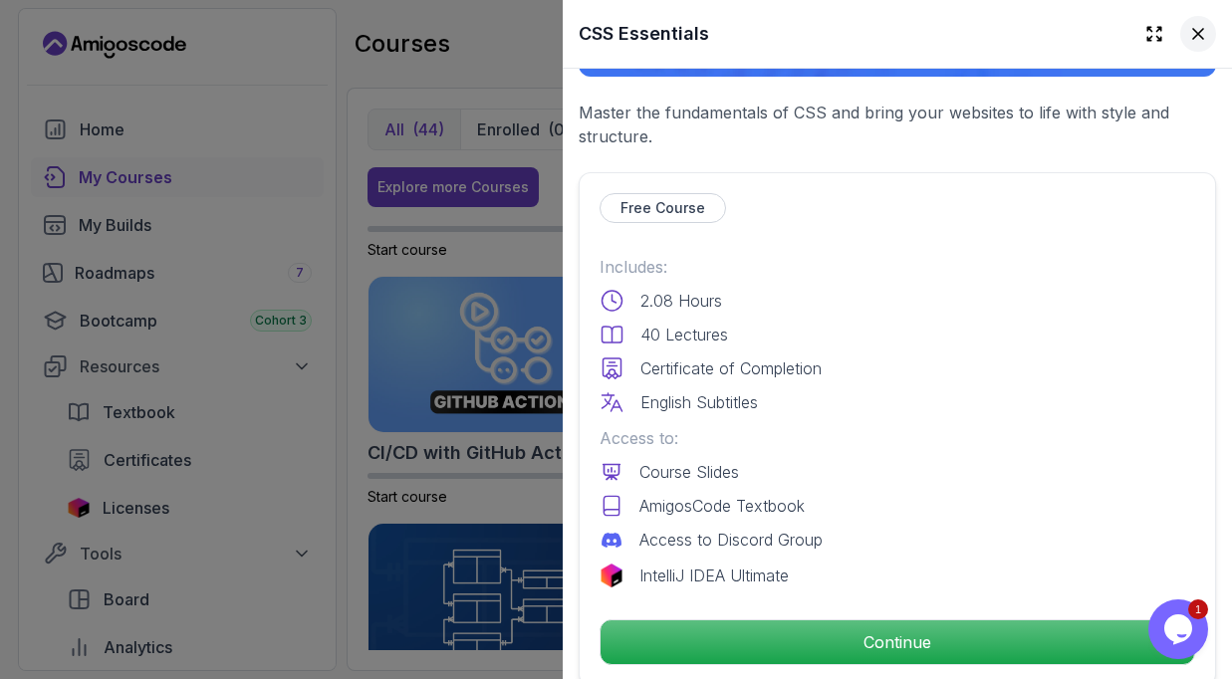
click at [1190, 36] on icon at bounding box center [1198, 34] width 20 height 20
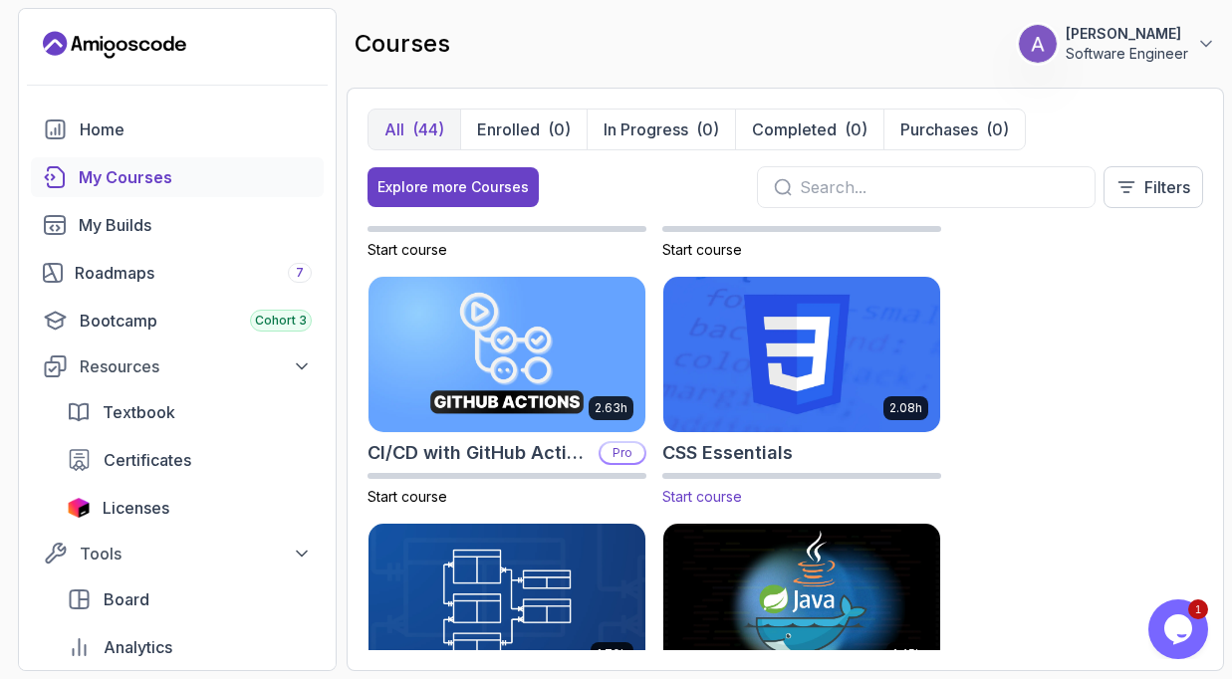
click at [712, 498] on span "Start course" at bounding box center [702, 496] width 80 height 17
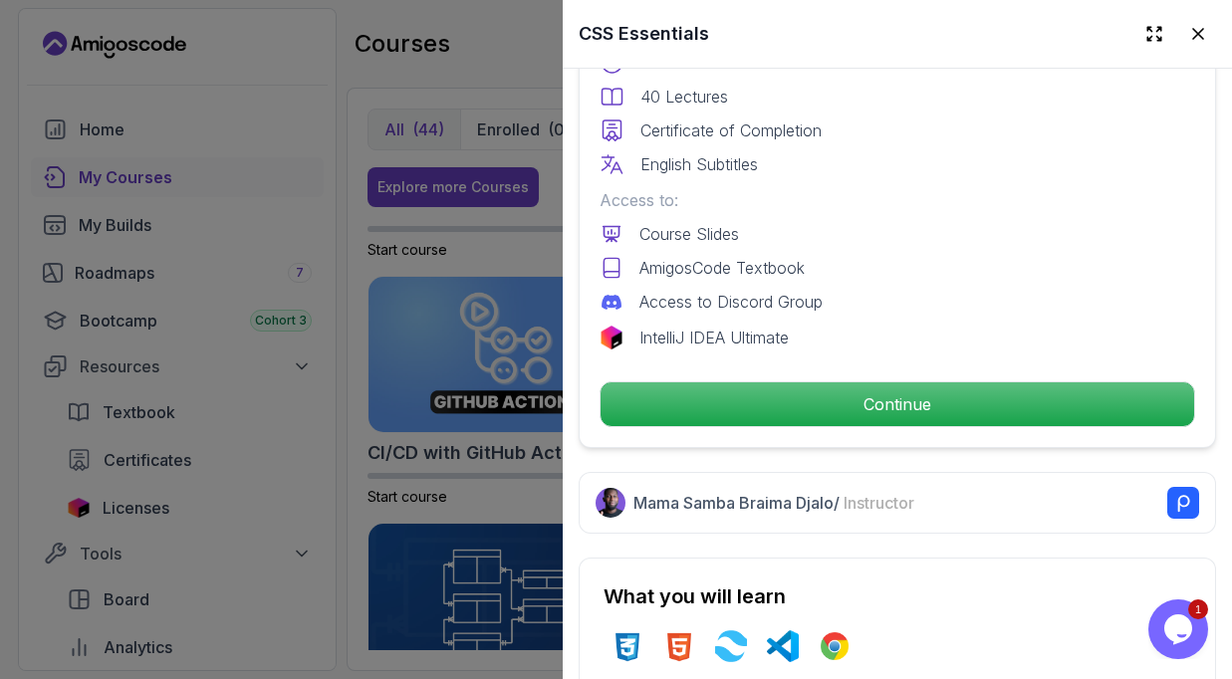
scroll to position [687, 0]
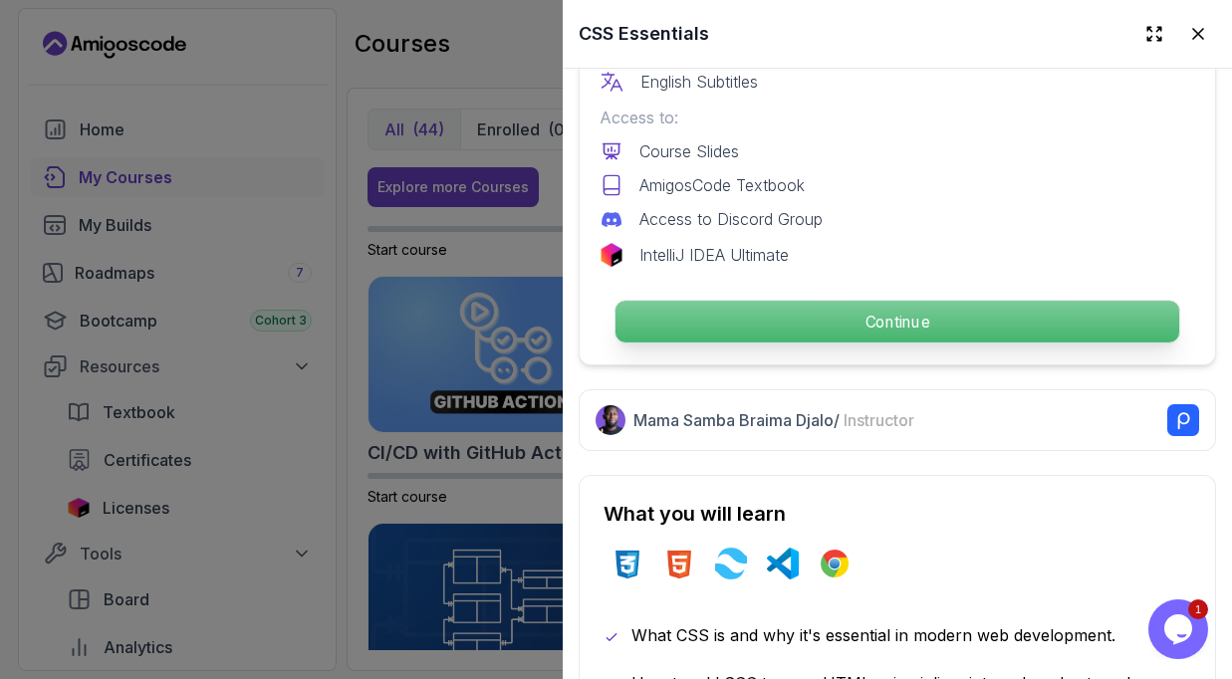
click at [841, 326] on p "Continue" at bounding box center [898, 322] width 564 height 42
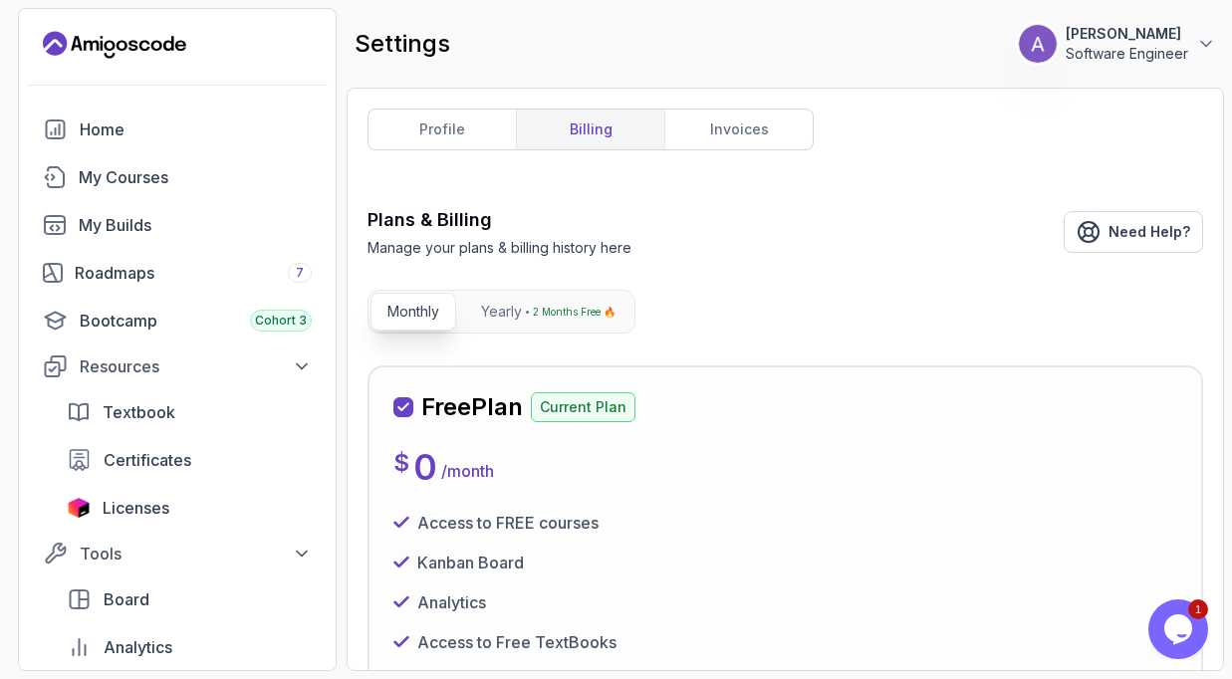
click at [1195, 46] on button "[PERSON_NAME] Software Engineer" at bounding box center [1117, 44] width 198 height 40
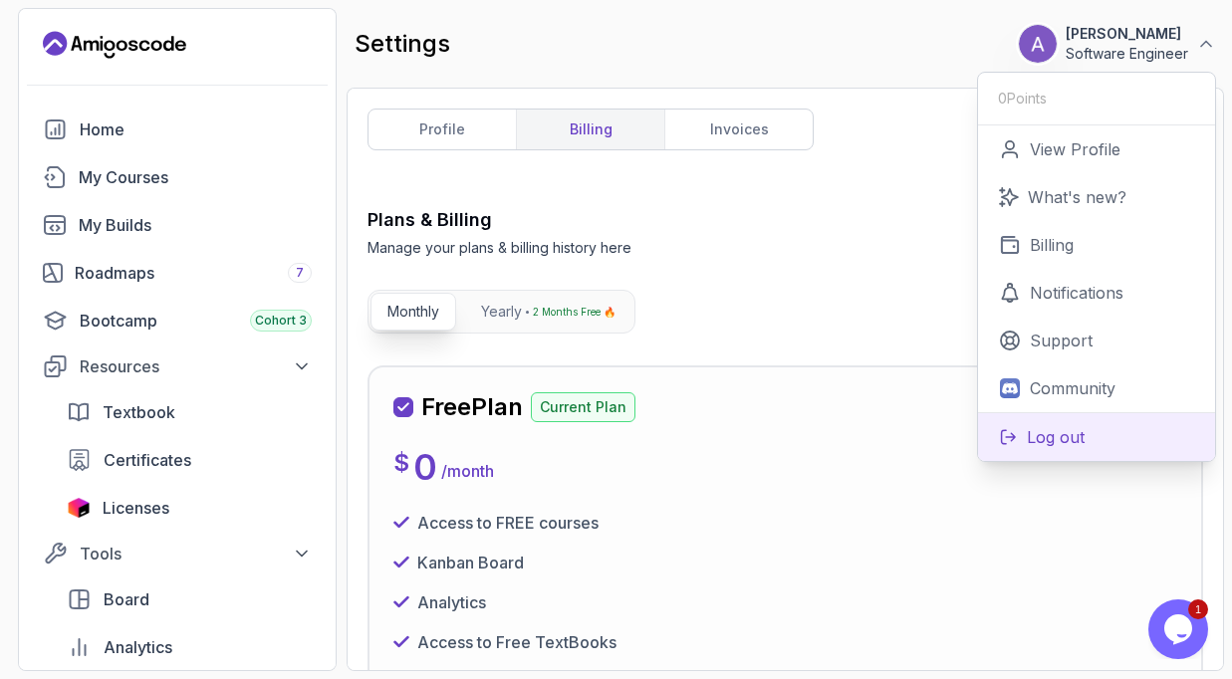
click at [1068, 432] on p "Log out" at bounding box center [1056, 437] width 58 height 24
